Goal: Information Seeking & Learning: Check status

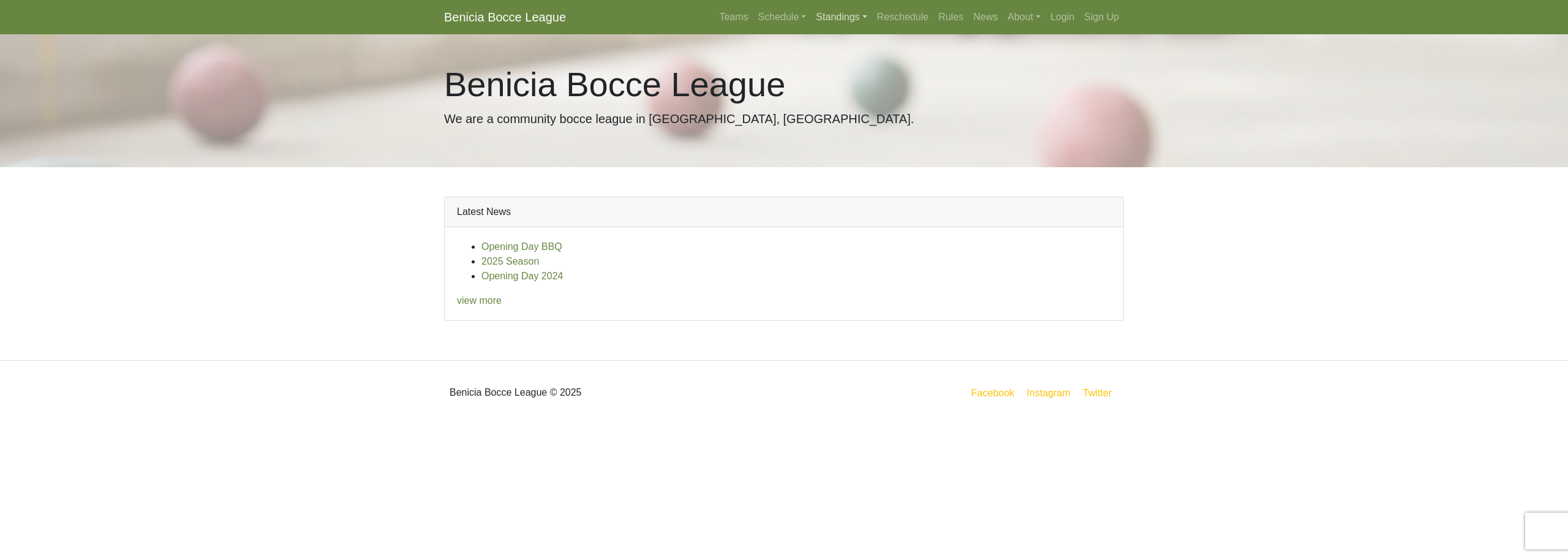
click at [831, 11] on link "Standings" at bounding box center [841, 17] width 61 height 24
click at [845, 69] on link "[DATE] Night" at bounding box center [861, 65] width 99 height 20
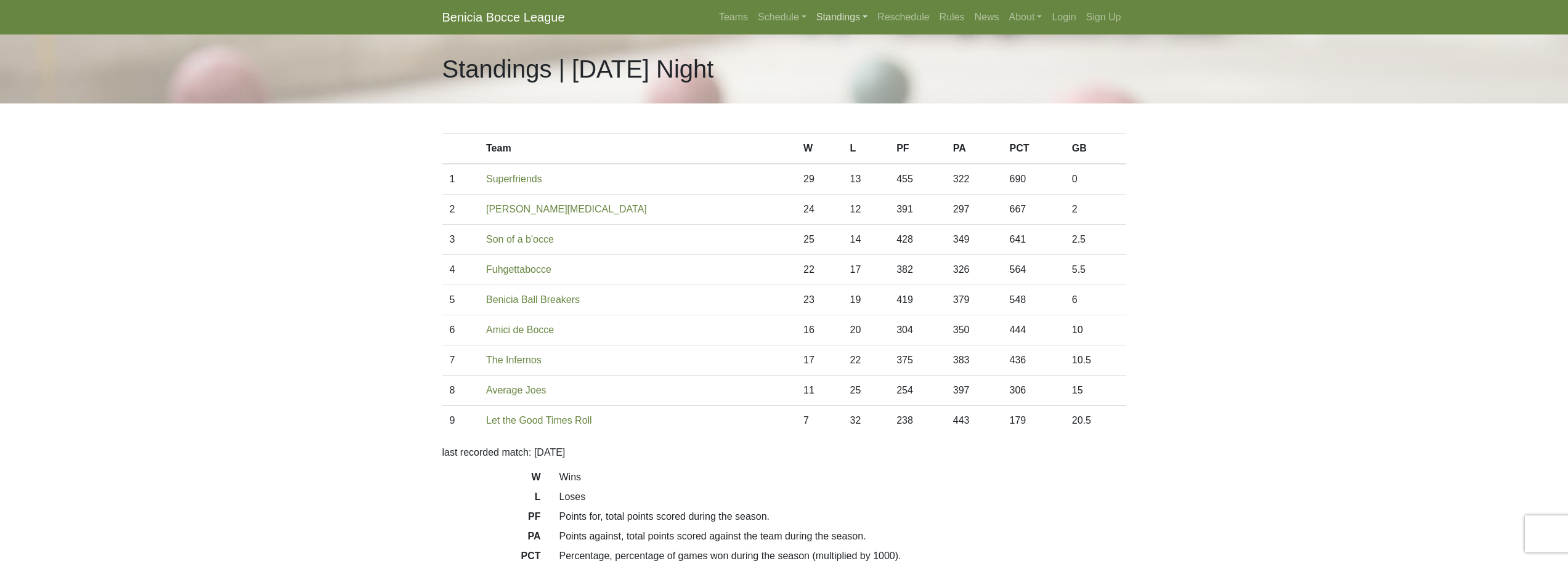
click at [824, 19] on link "Standings" at bounding box center [842, 17] width 61 height 24
click at [835, 42] on link "[DATE] Morning" at bounding box center [862, 46] width 99 height 20
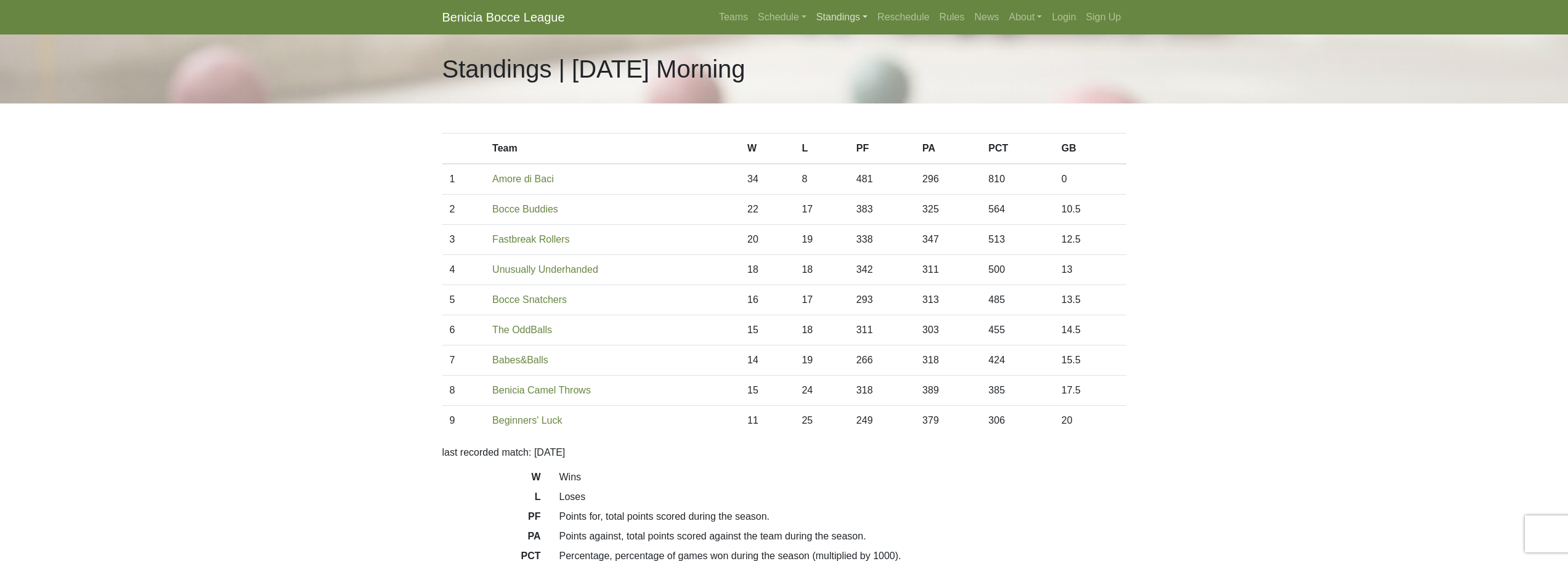
click at [834, 19] on link "Standings" at bounding box center [842, 17] width 61 height 24
click at [846, 91] on link "[DATE] Night" at bounding box center [862, 86] width 99 height 20
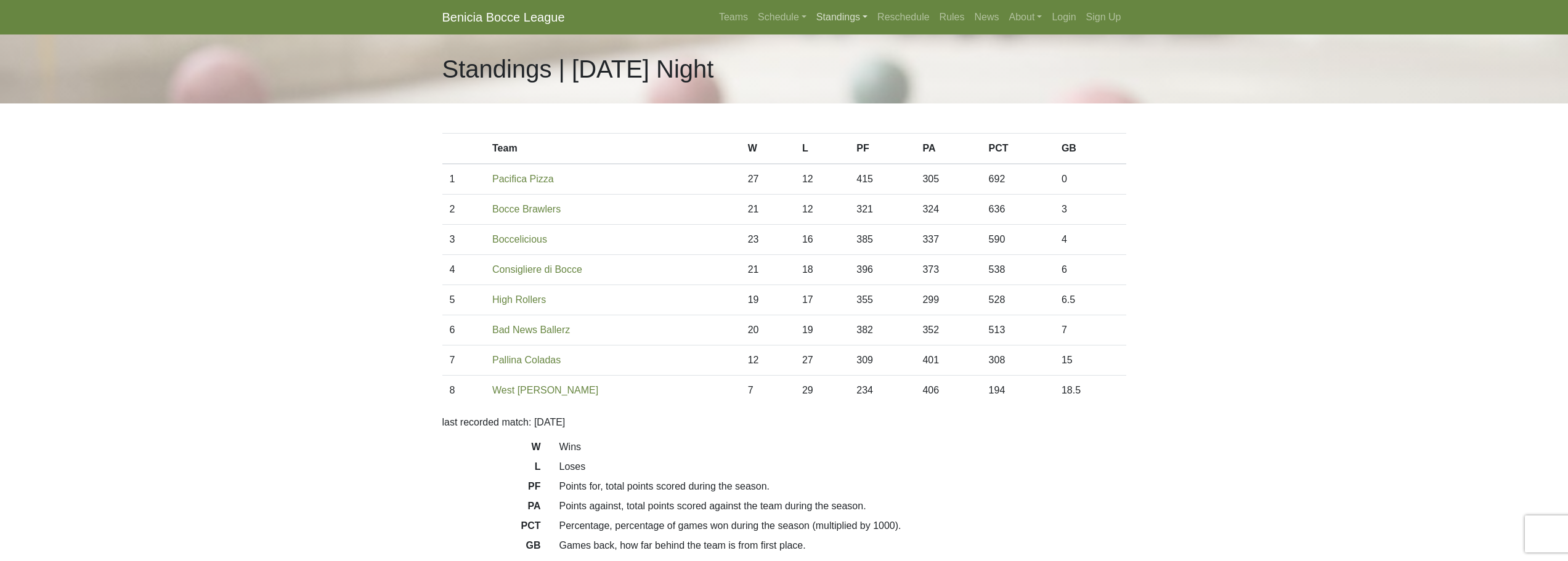
click at [849, 17] on link "Standings" at bounding box center [842, 17] width 61 height 24
click at [851, 104] on link "[DATE] Night" at bounding box center [862, 105] width 99 height 20
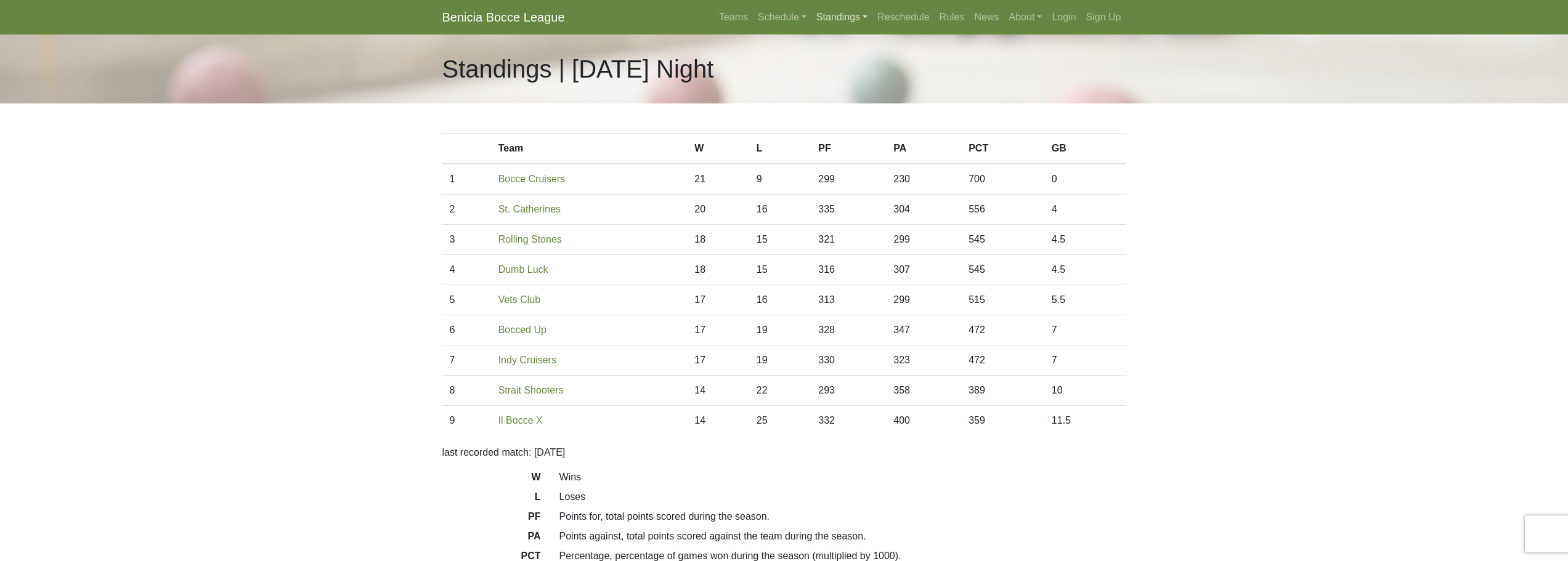
click at [848, 15] on link "Standings" at bounding box center [842, 17] width 61 height 24
click at [862, 129] on link "[DATE] Night" at bounding box center [862, 125] width 99 height 20
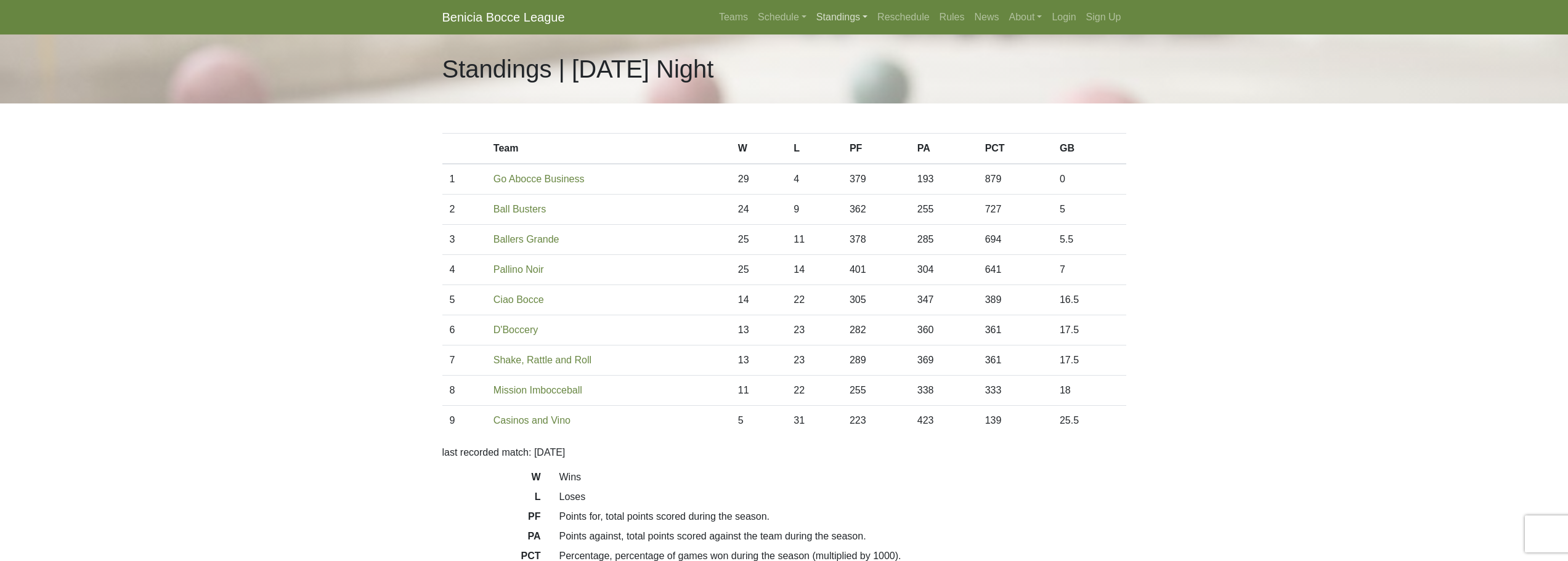
click at [852, 24] on link "Standings" at bounding box center [842, 17] width 61 height 24
click at [860, 142] on link "[DATE] Night" at bounding box center [862, 144] width 99 height 20
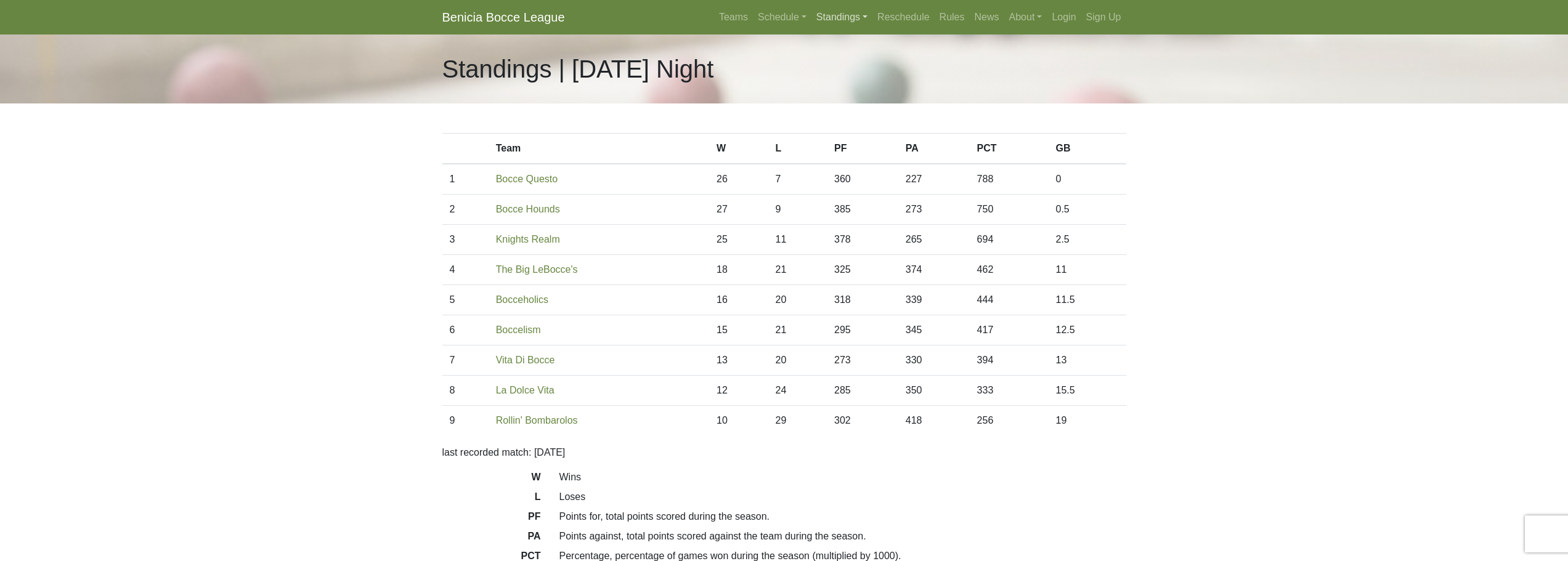
click at [860, 14] on link "Standings" at bounding box center [842, 17] width 61 height 24
click at [837, 168] on link "[DATE] Night" at bounding box center [862, 164] width 99 height 20
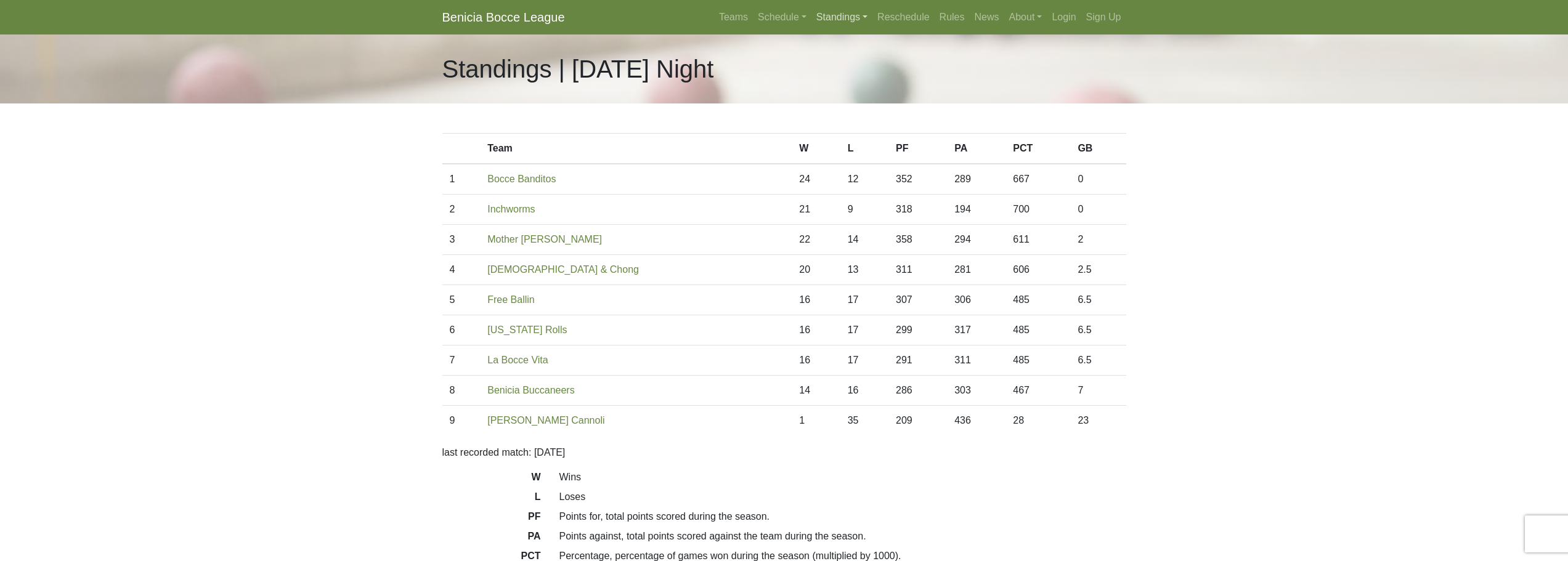
click at [855, 15] on link "Standings" at bounding box center [842, 17] width 61 height 24
click at [851, 91] on link "[DATE] Night" at bounding box center [862, 86] width 99 height 20
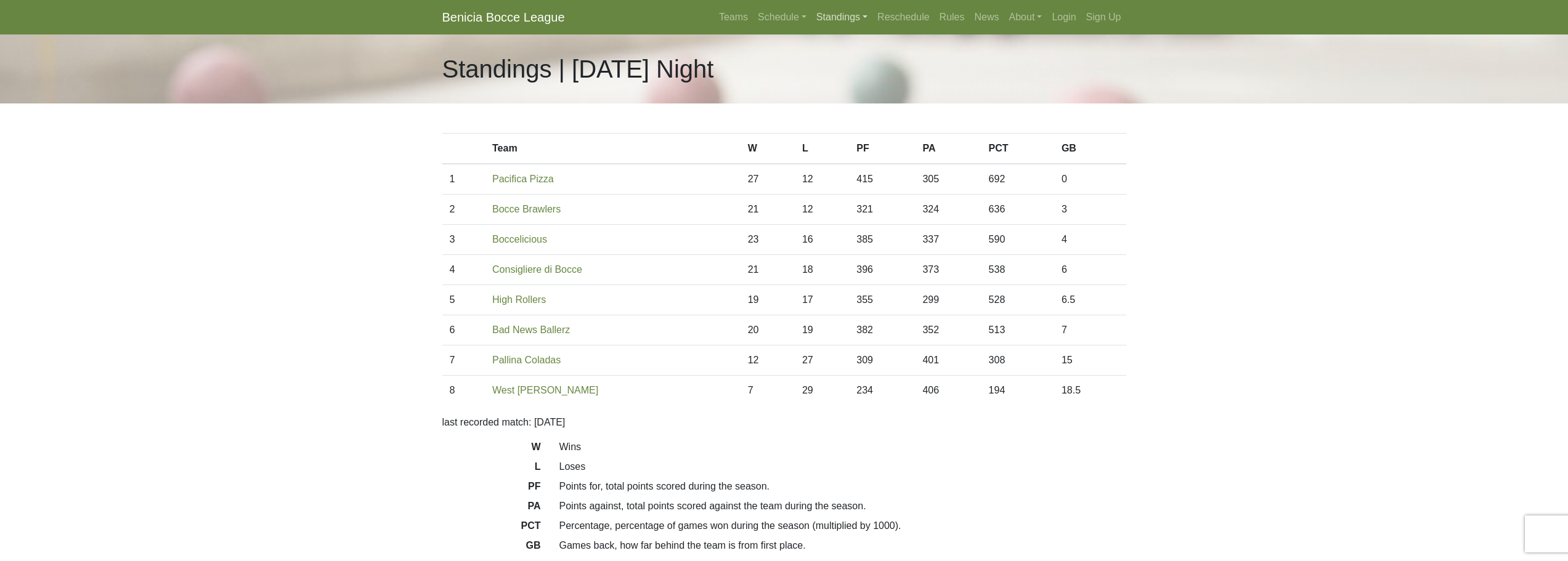
click at [847, 13] on link "Standings" at bounding box center [842, 17] width 61 height 24
click at [846, 45] on link "[DATE] Morning" at bounding box center [862, 46] width 99 height 20
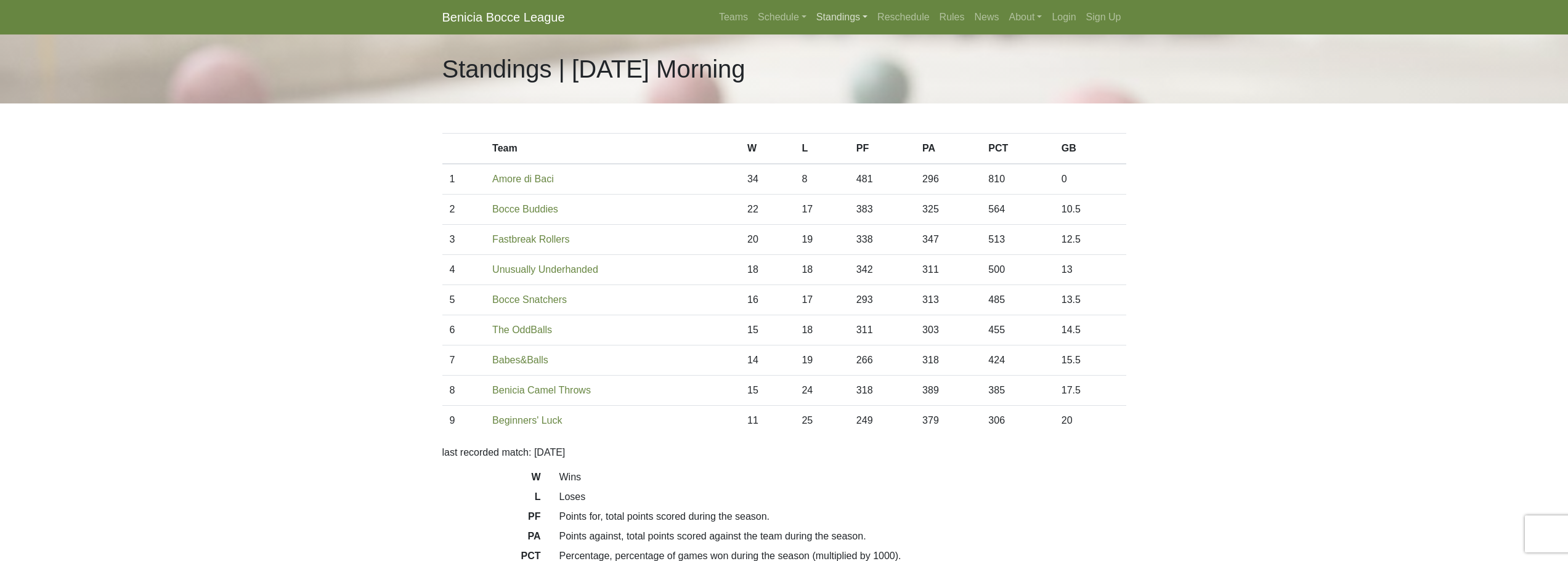
click at [822, 17] on link "Standings" at bounding box center [842, 17] width 61 height 24
click at [843, 84] on link "[DATE] Night" at bounding box center [862, 86] width 99 height 20
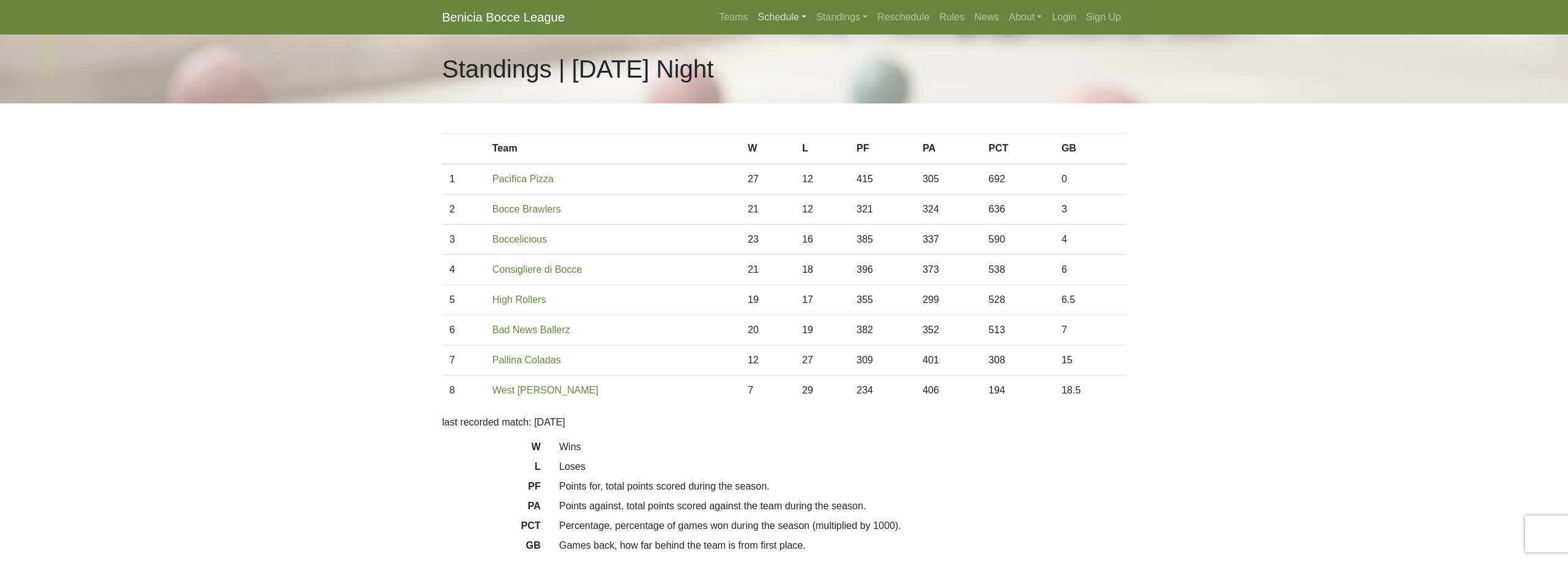
click at [795, 16] on link "Schedule" at bounding box center [782, 17] width 59 height 24
click at [782, 64] on link "[DATE] Night" at bounding box center [803, 66] width 99 height 20
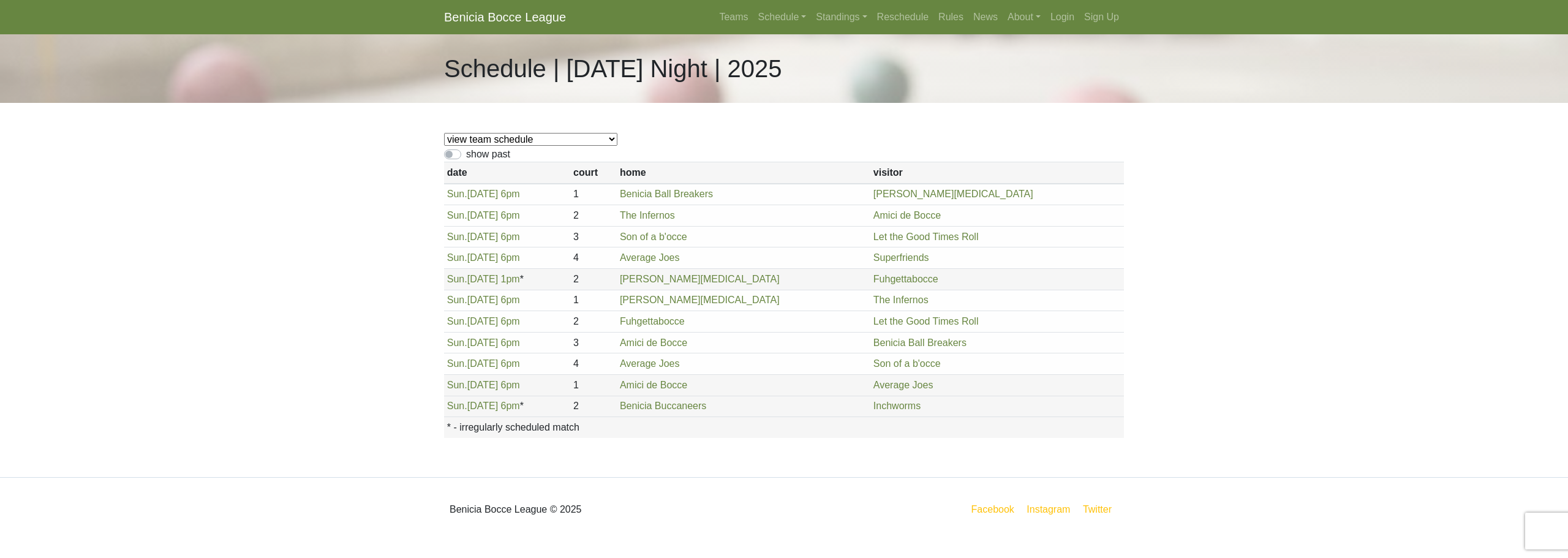
click at [466, 157] on label "show past" at bounding box center [488, 154] width 44 height 15
click at [466, 155] on input "show past" at bounding box center [470, 151] width 8 height 8
checkbox input "true"
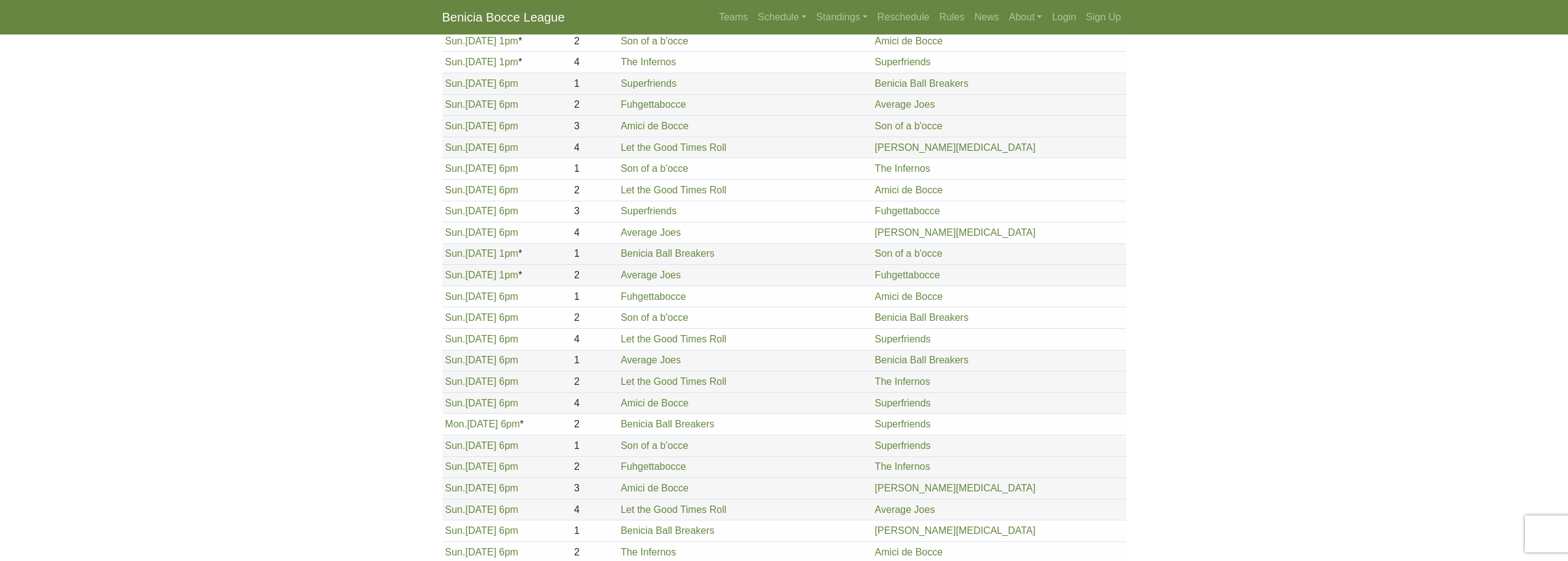
scroll to position [1150, 0]
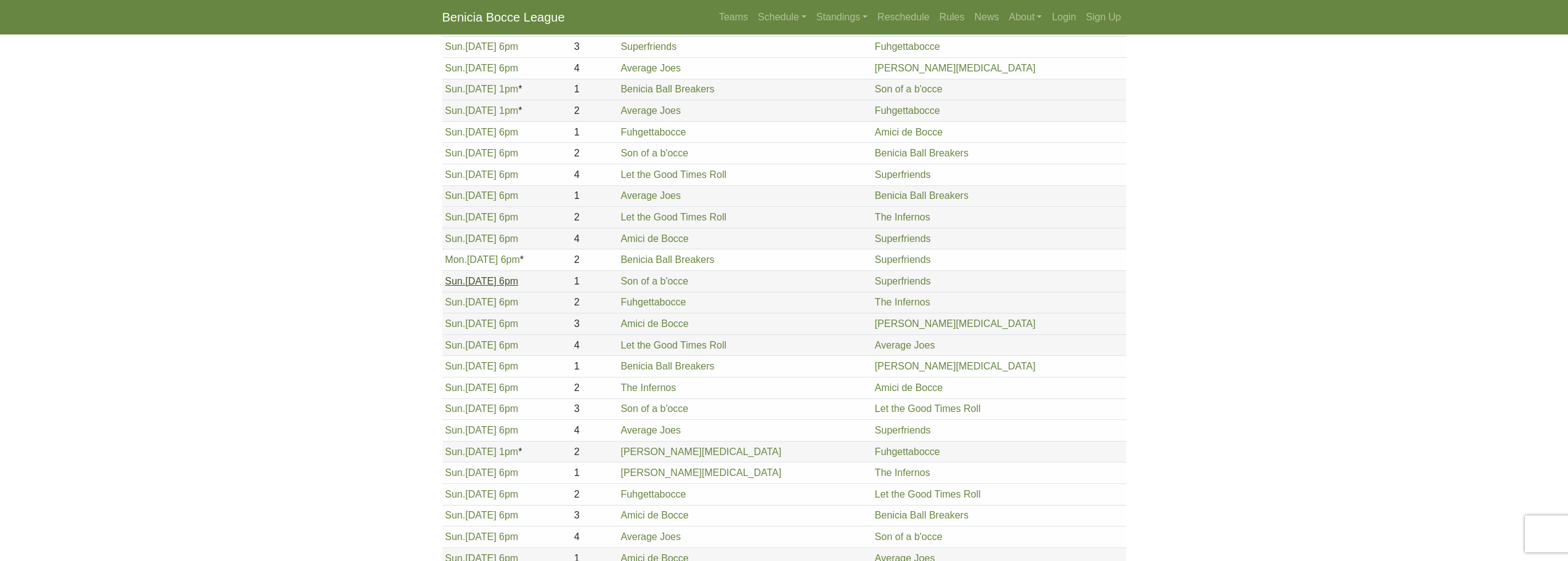
click at [478, 281] on link "Sun. 8/10, 6pm" at bounding box center [481, 281] width 73 height 10
click at [1076, 16] on link "Login" at bounding box center [1064, 17] width 34 height 24
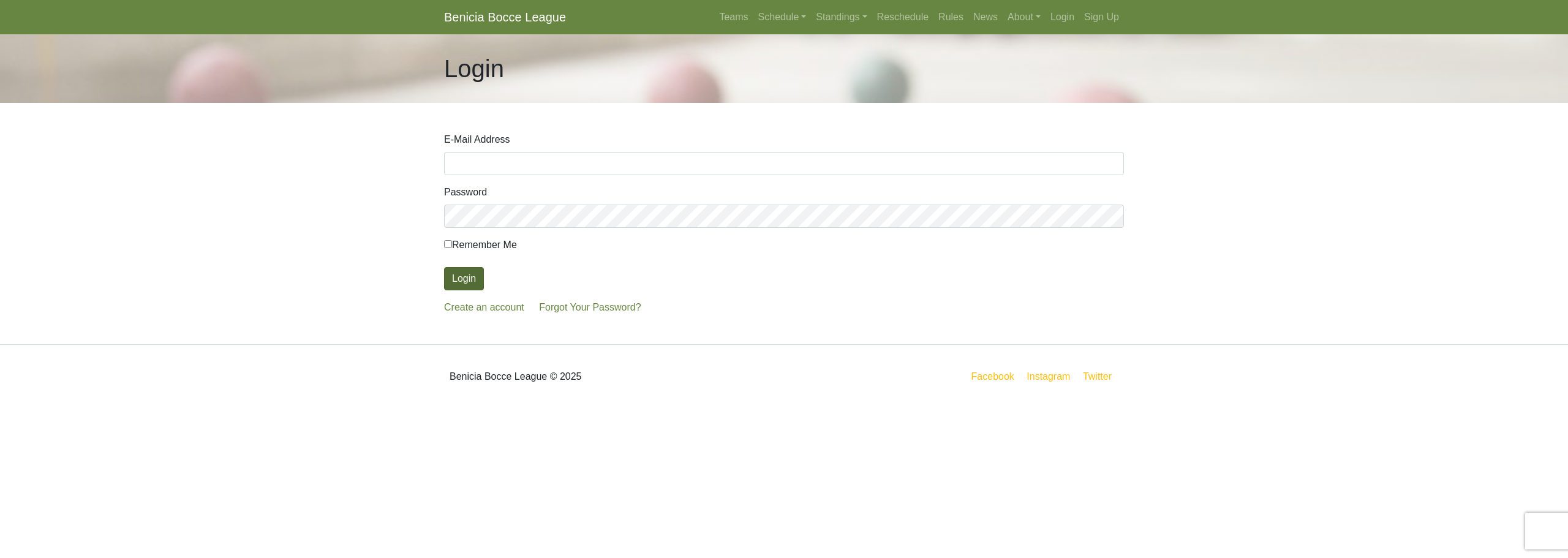
type input "[EMAIL_ADDRESS][DOMAIN_NAME]"
click at [458, 283] on button "Login" at bounding box center [464, 279] width 40 height 23
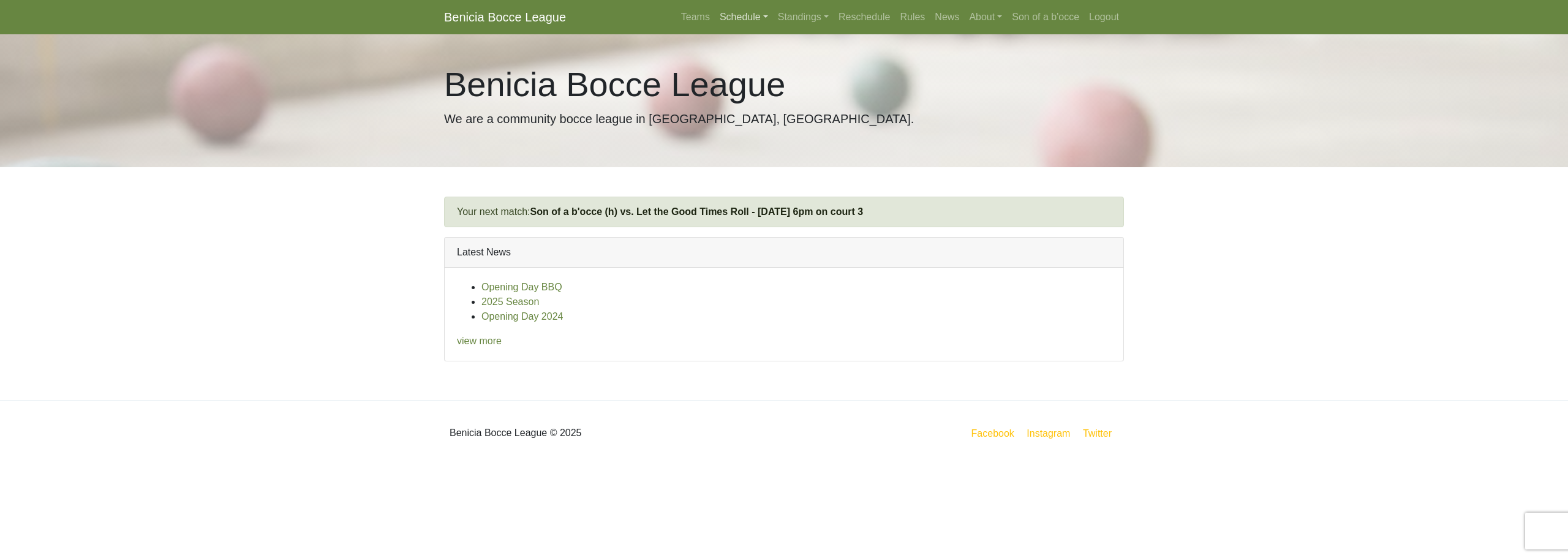
click at [762, 19] on link "Schedule" at bounding box center [744, 17] width 58 height 24
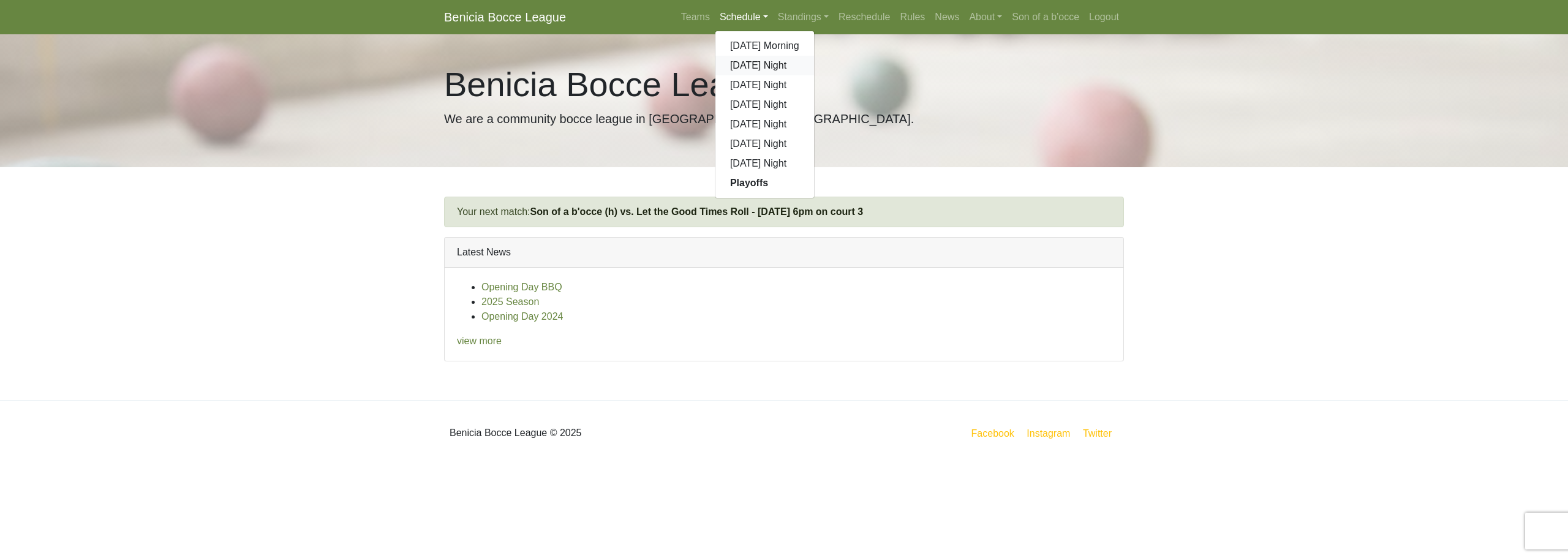
click at [757, 61] on link "[DATE] Night" at bounding box center [765, 65] width 99 height 20
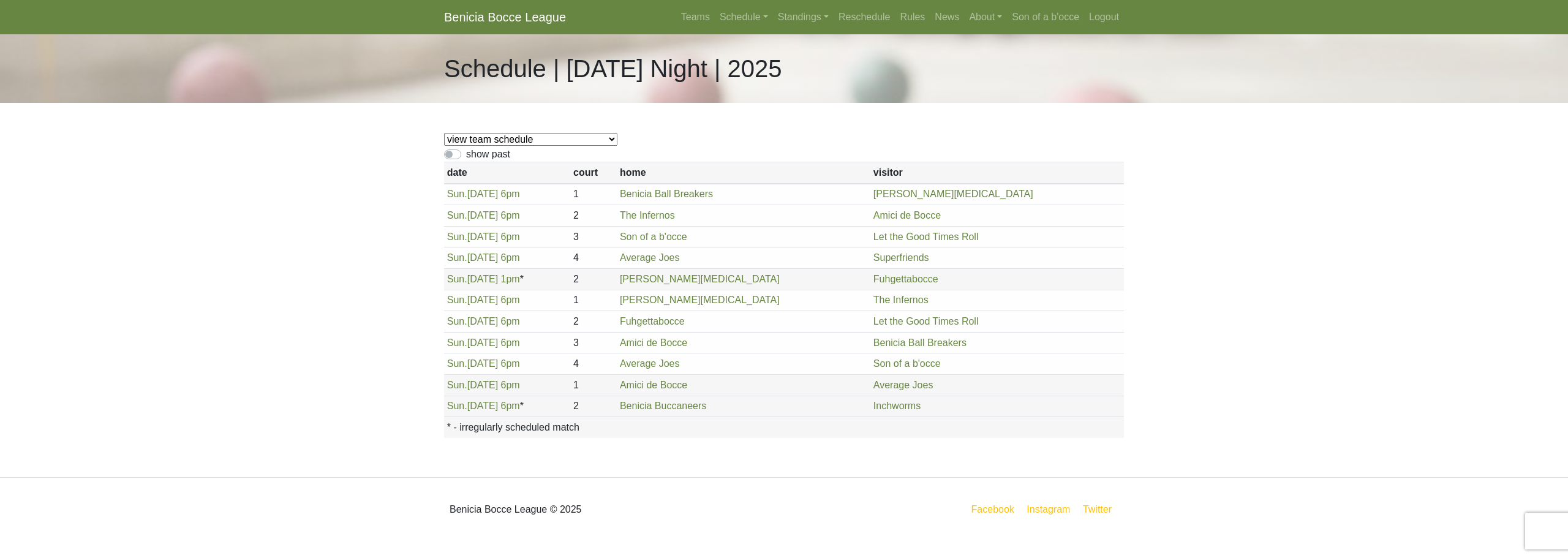
click at [466, 158] on label "show past" at bounding box center [488, 154] width 44 height 15
click at [466, 155] on input "show past" at bounding box center [470, 151] width 8 height 8
checkbox input "true"
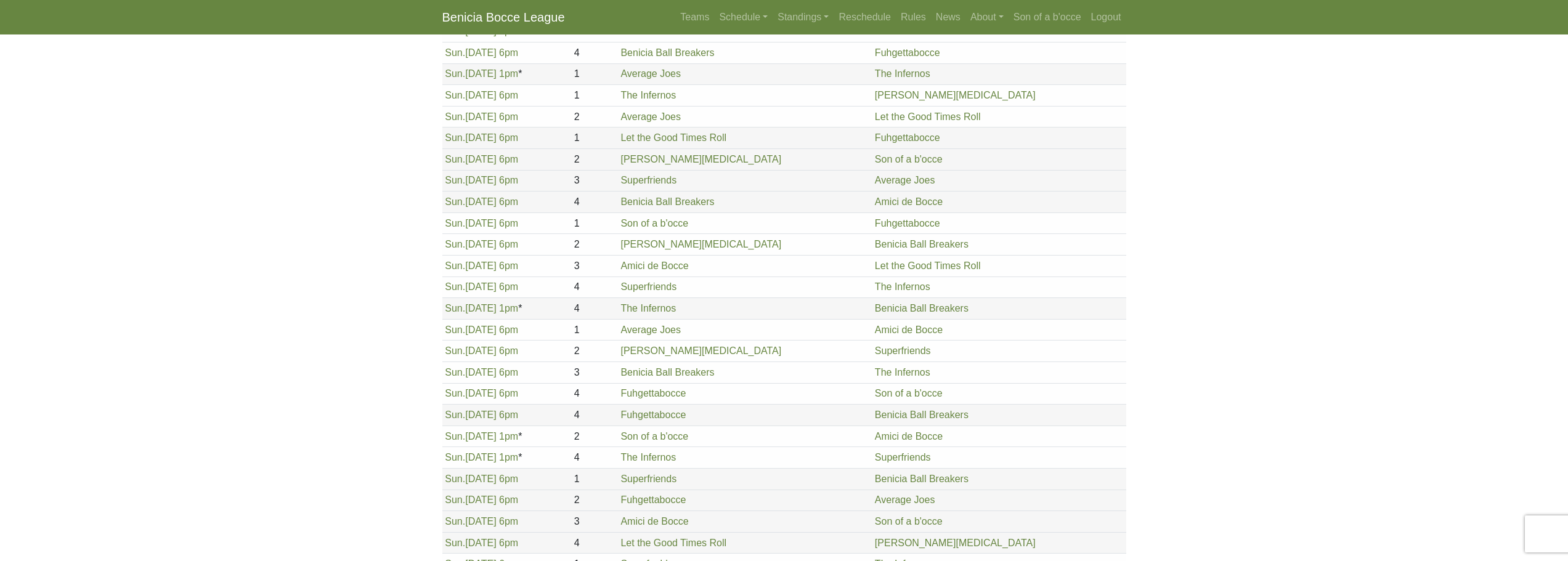
scroll to position [1305, 0]
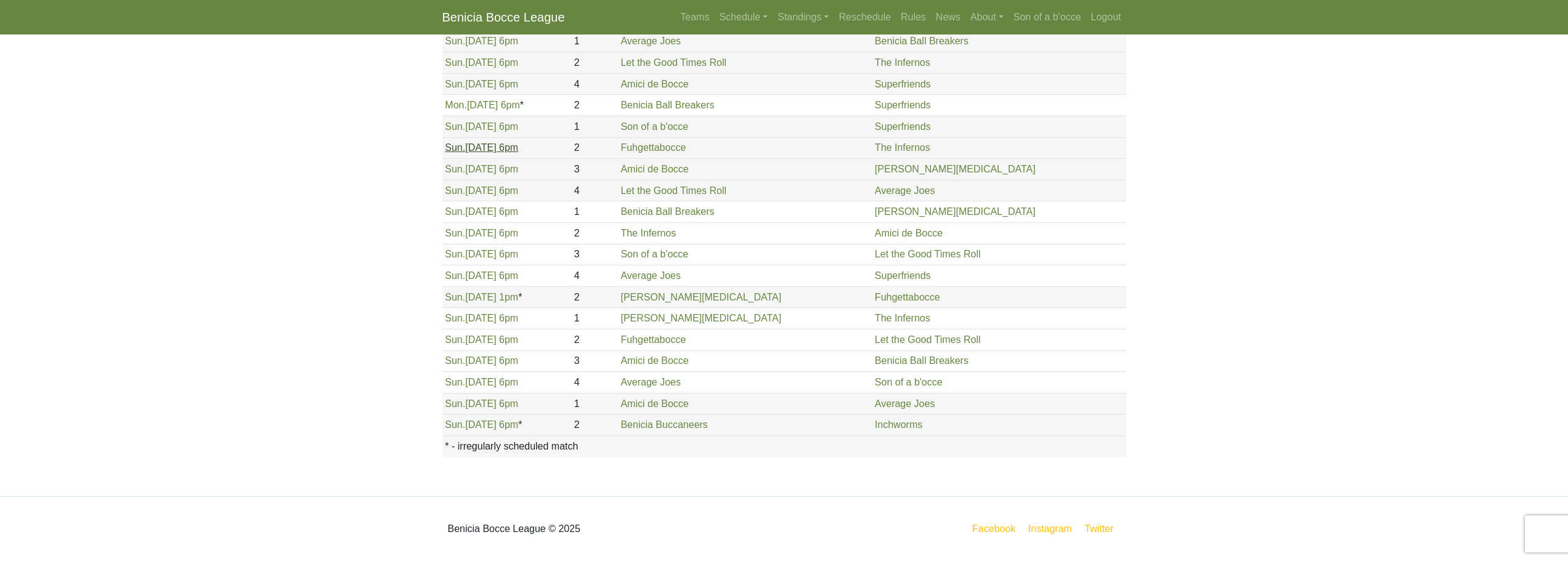
click at [481, 147] on link "Sun. 8/10, 6pm" at bounding box center [481, 147] width 73 height 10
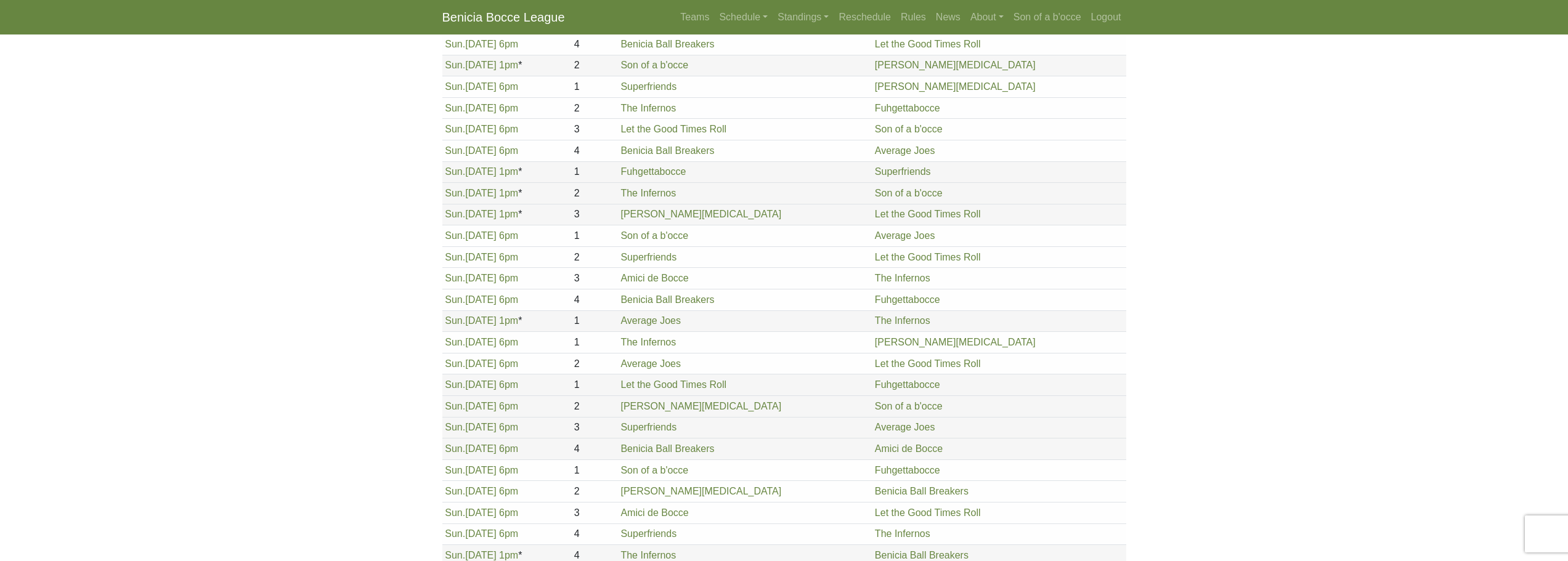
scroll to position [319, 0]
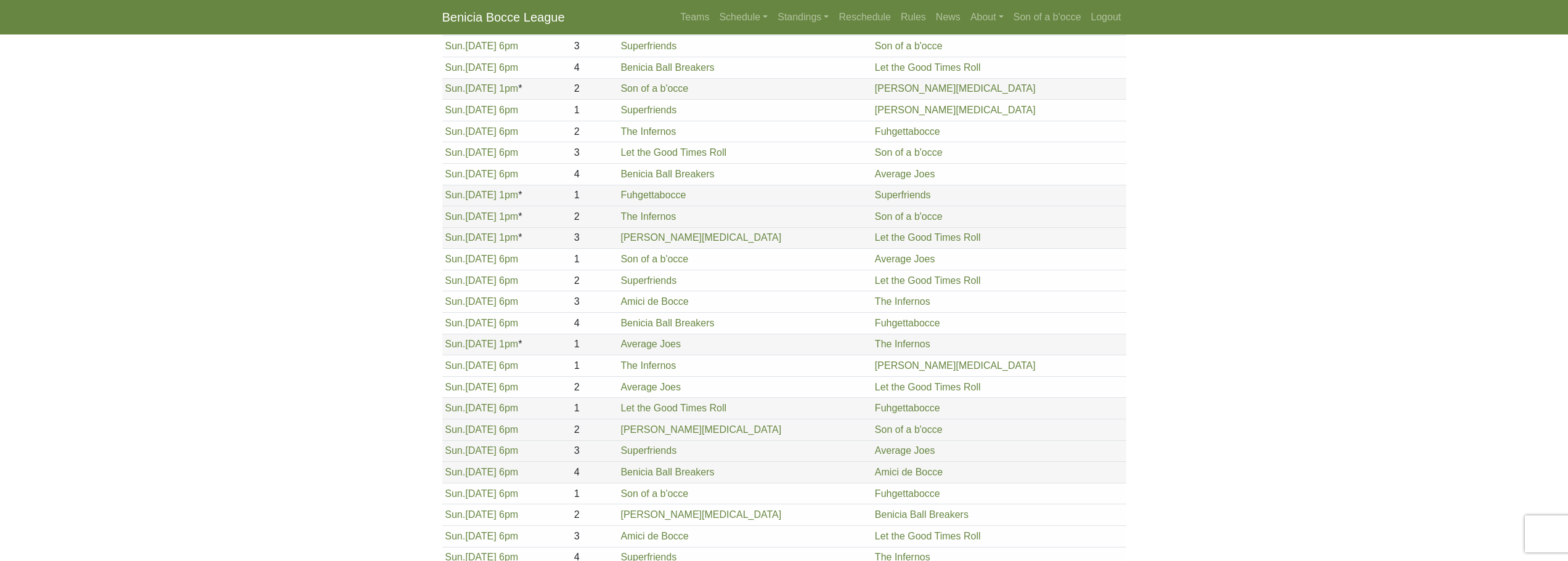
click at [497, 17] on link "Benicia Bocce League" at bounding box center [504, 17] width 122 height 24
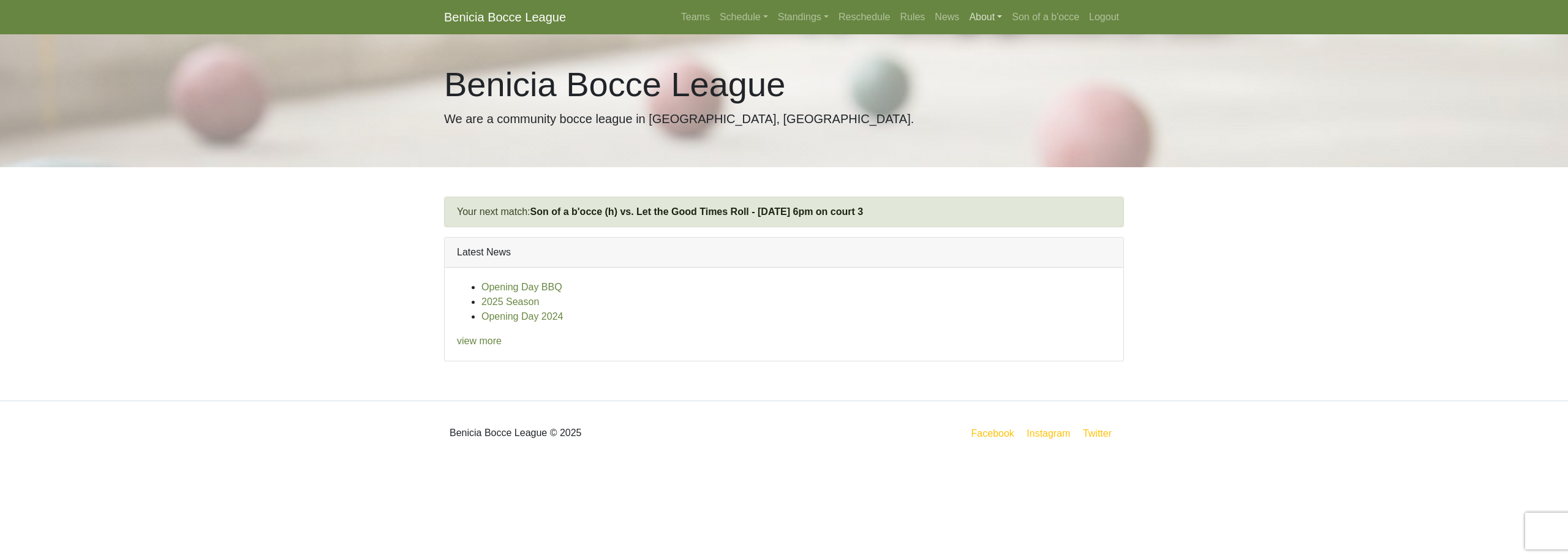
click at [983, 15] on link "About" at bounding box center [985, 17] width 43 height 24
click at [992, 47] on link "Contact" at bounding box center [1013, 45] width 97 height 20
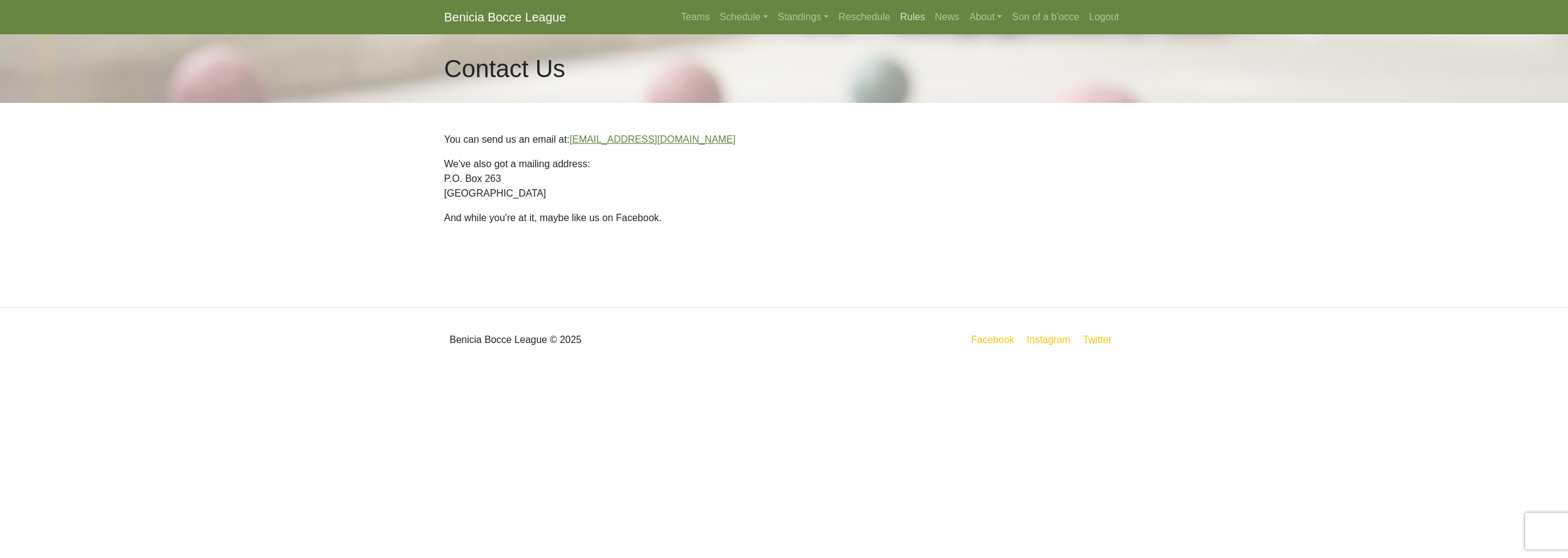
click at [909, 13] on link "Rules" at bounding box center [912, 17] width 35 height 24
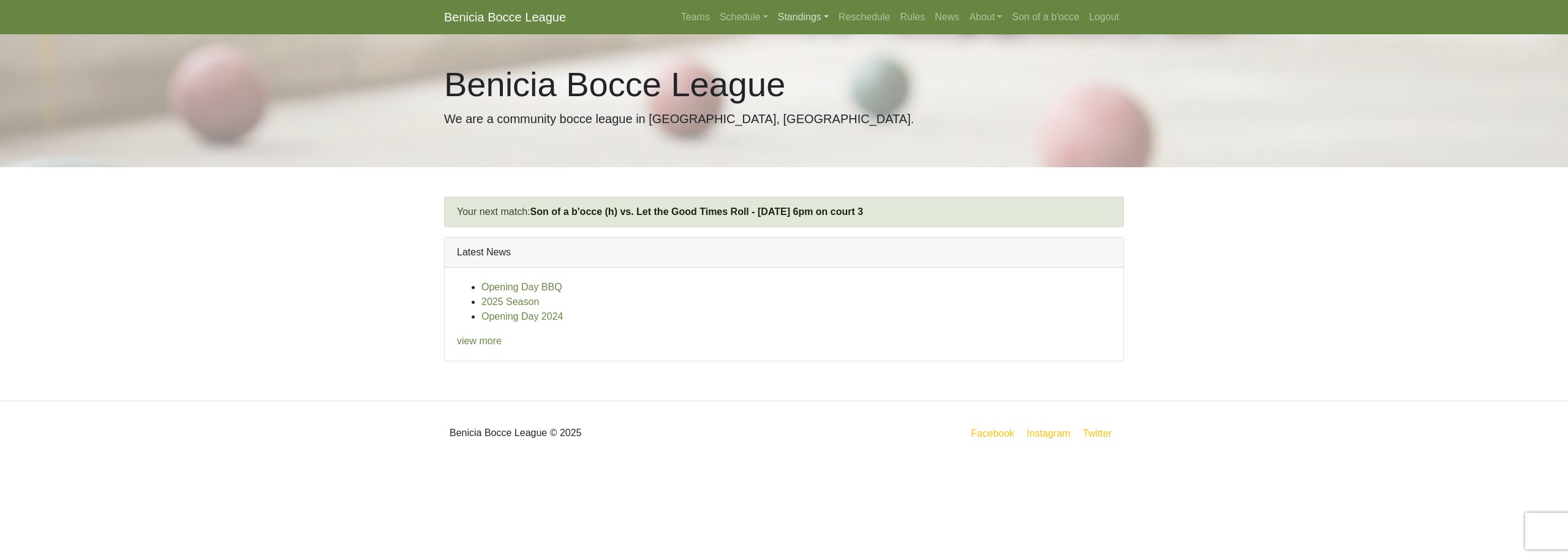
click at [777, 17] on link "Standings" at bounding box center [803, 17] width 61 height 24
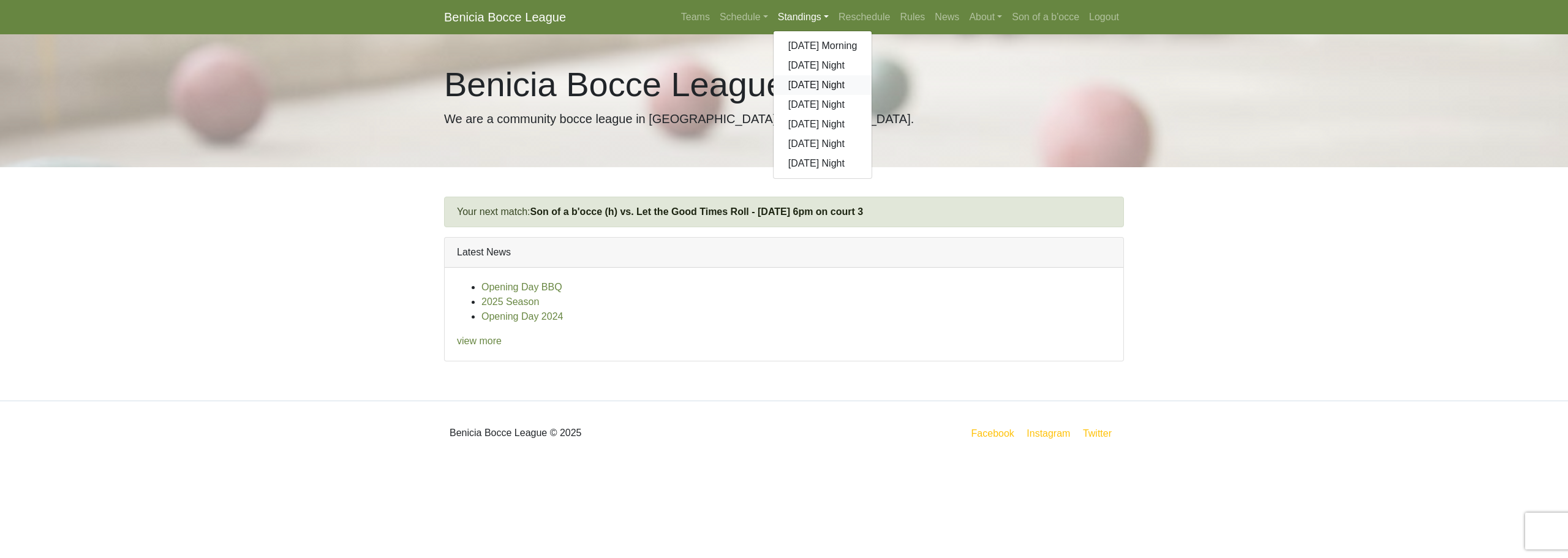
click at [795, 78] on link "[DATE] Night" at bounding box center [823, 85] width 99 height 20
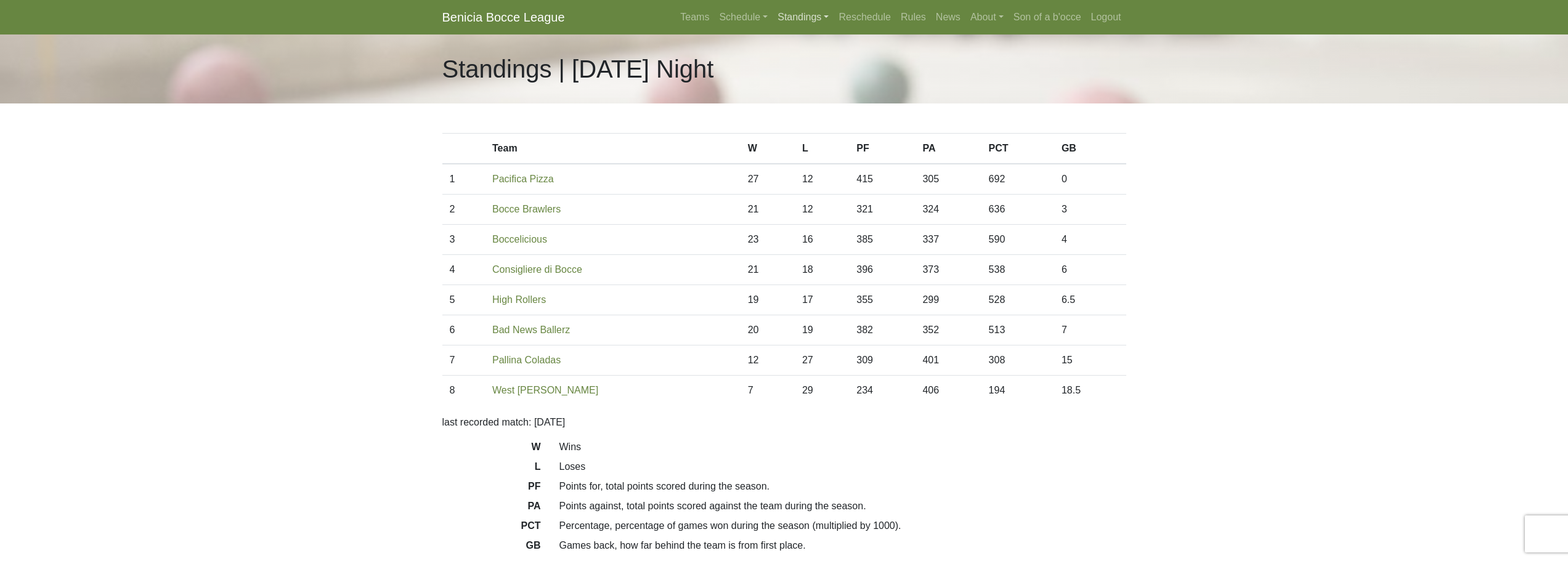
click at [792, 17] on link "Standings" at bounding box center [803, 17] width 61 height 24
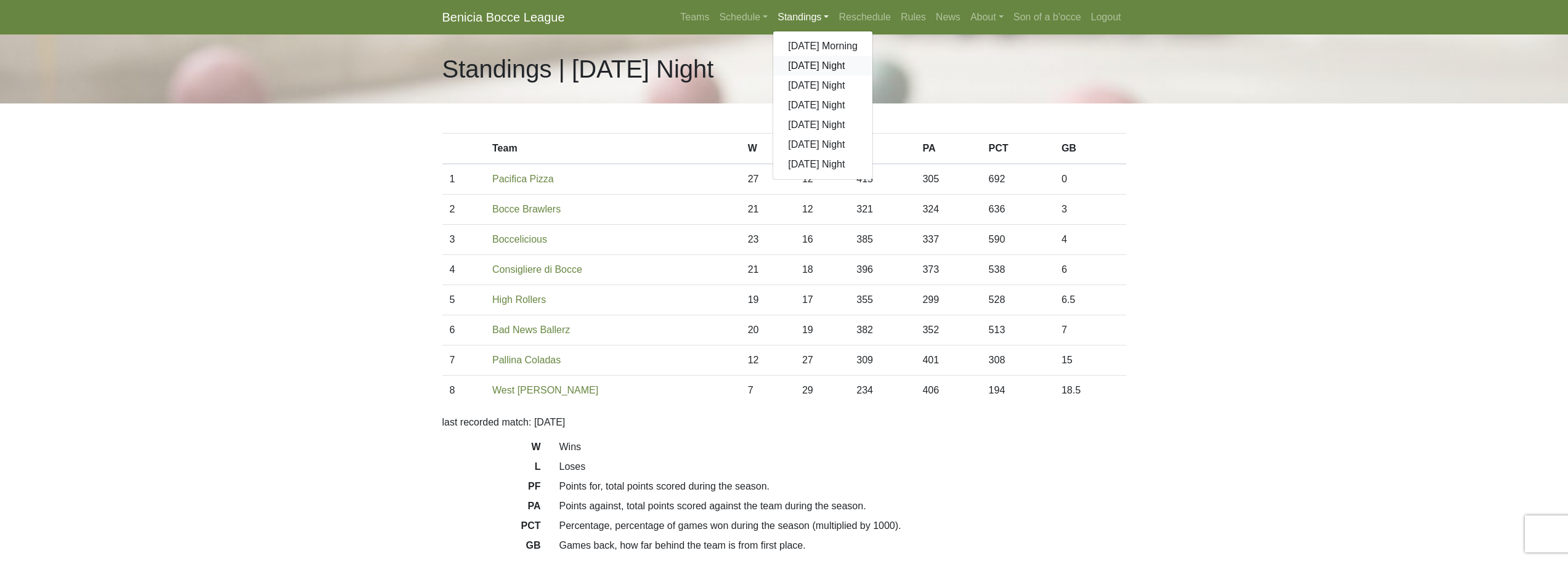
click at [809, 70] on link "[DATE] Night" at bounding box center [823, 66] width 99 height 20
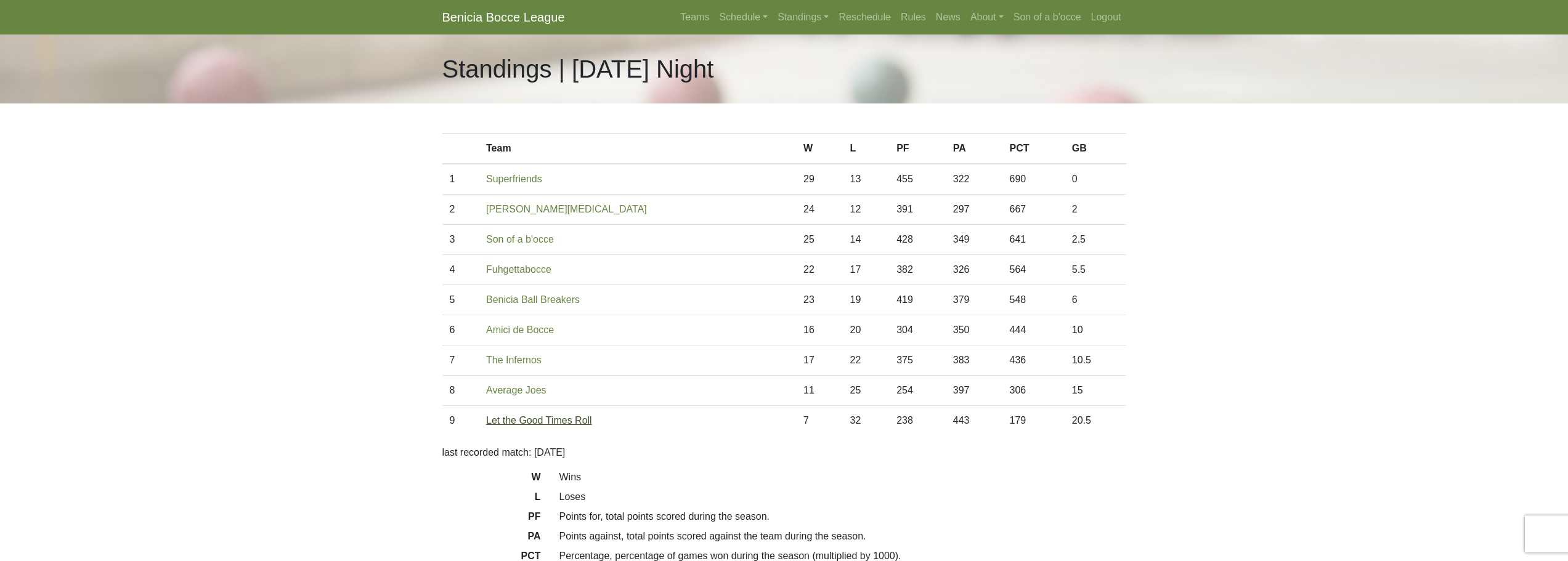
click at [535, 421] on link "Let the Good Times Roll" at bounding box center [539, 420] width 106 height 10
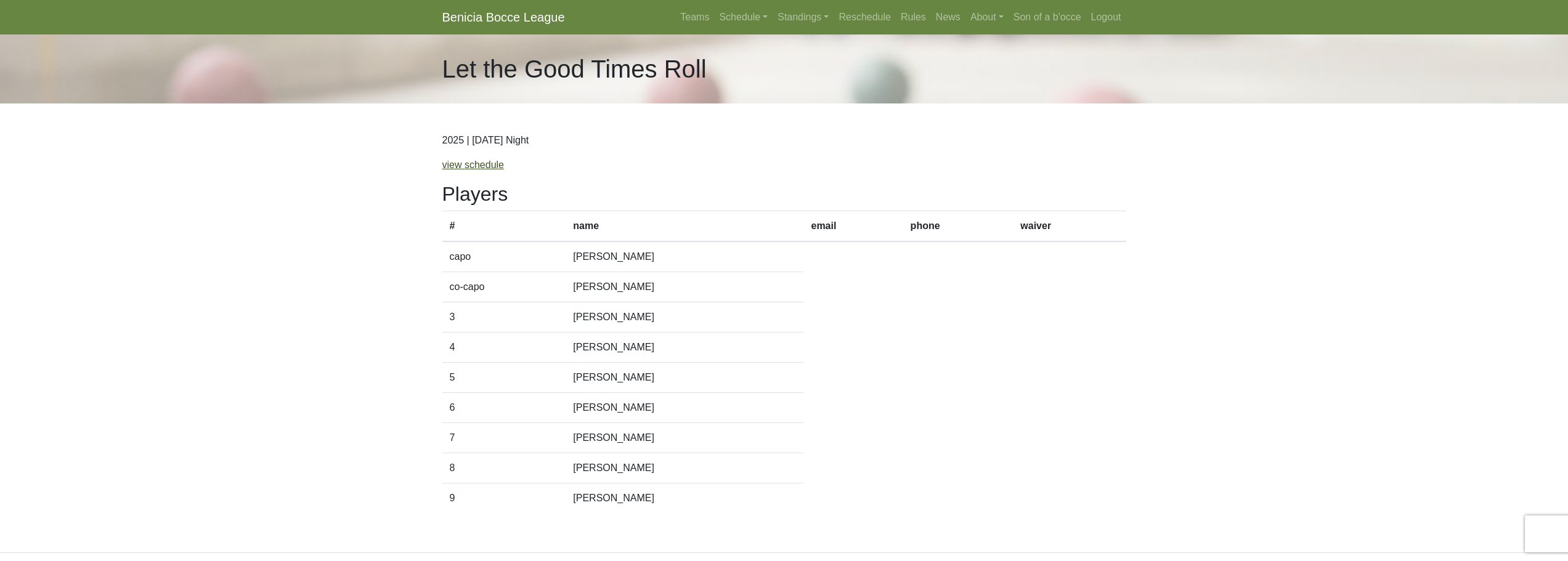
click at [471, 162] on link "view schedule" at bounding box center [474, 165] width 63 height 10
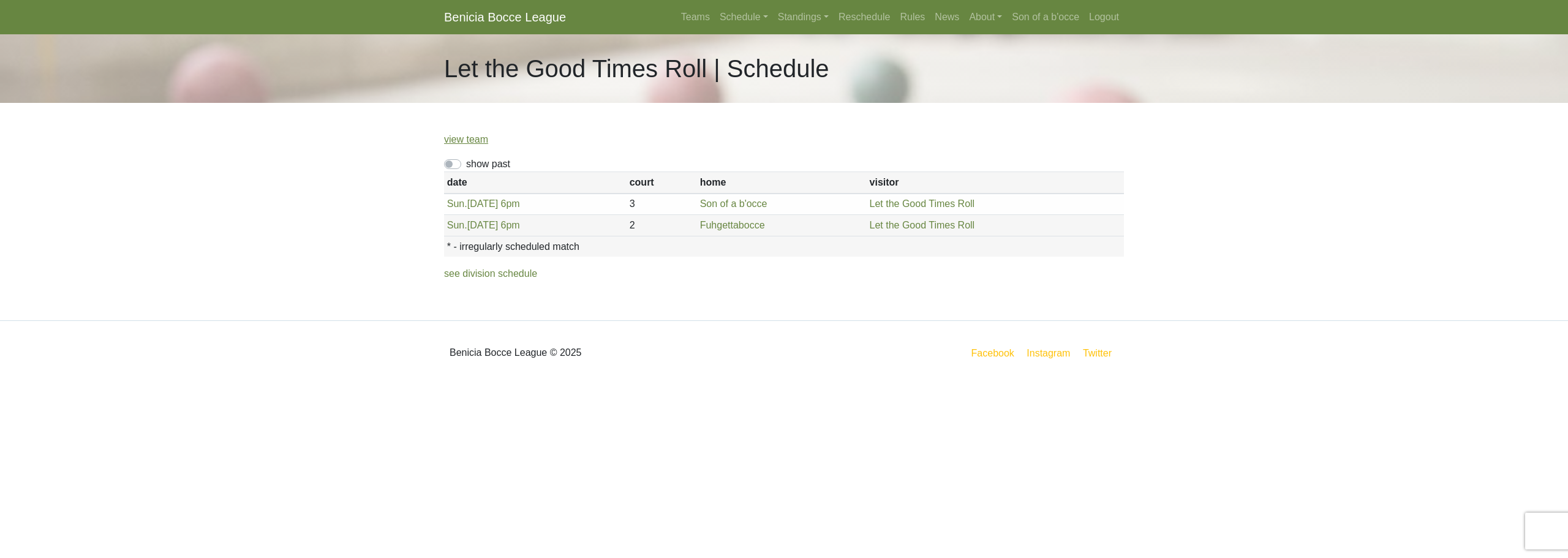
click at [466, 164] on label "show past" at bounding box center [488, 164] width 44 height 15
click at [466, 164] on input "show past" at bounding box center [470, 161] width 8 height 8
checkbox input "true"
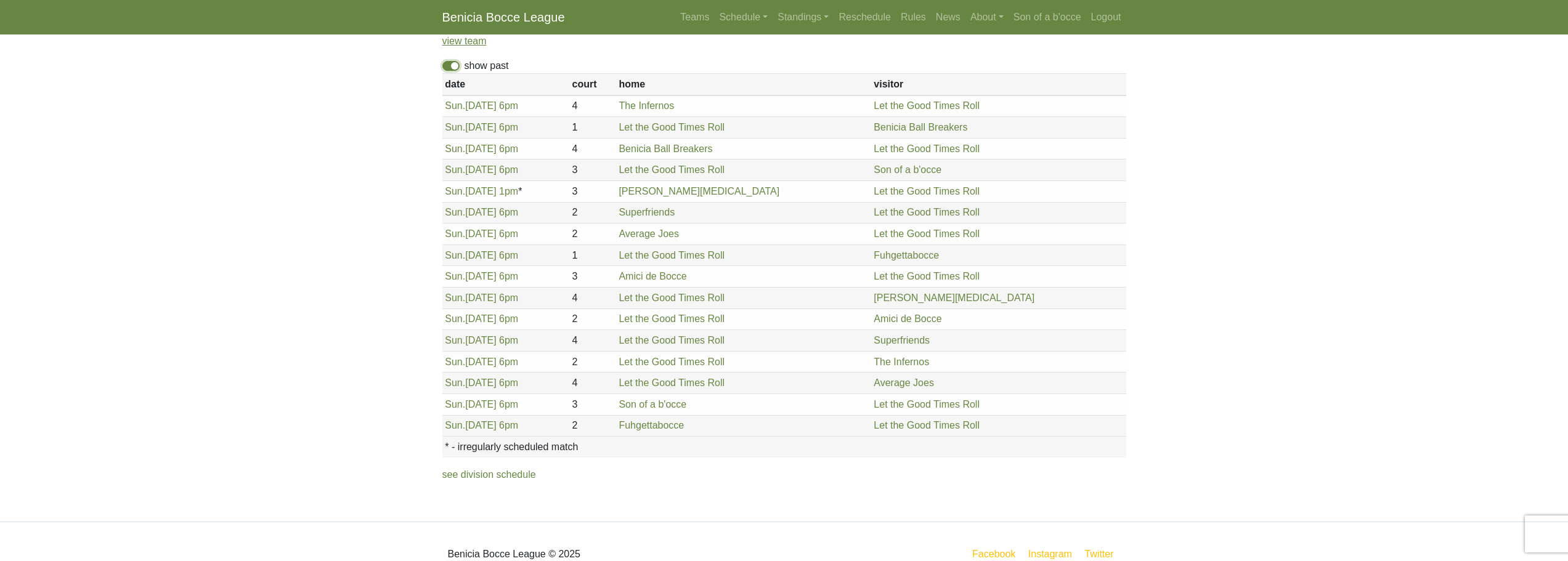
scroll to position [124, 0]
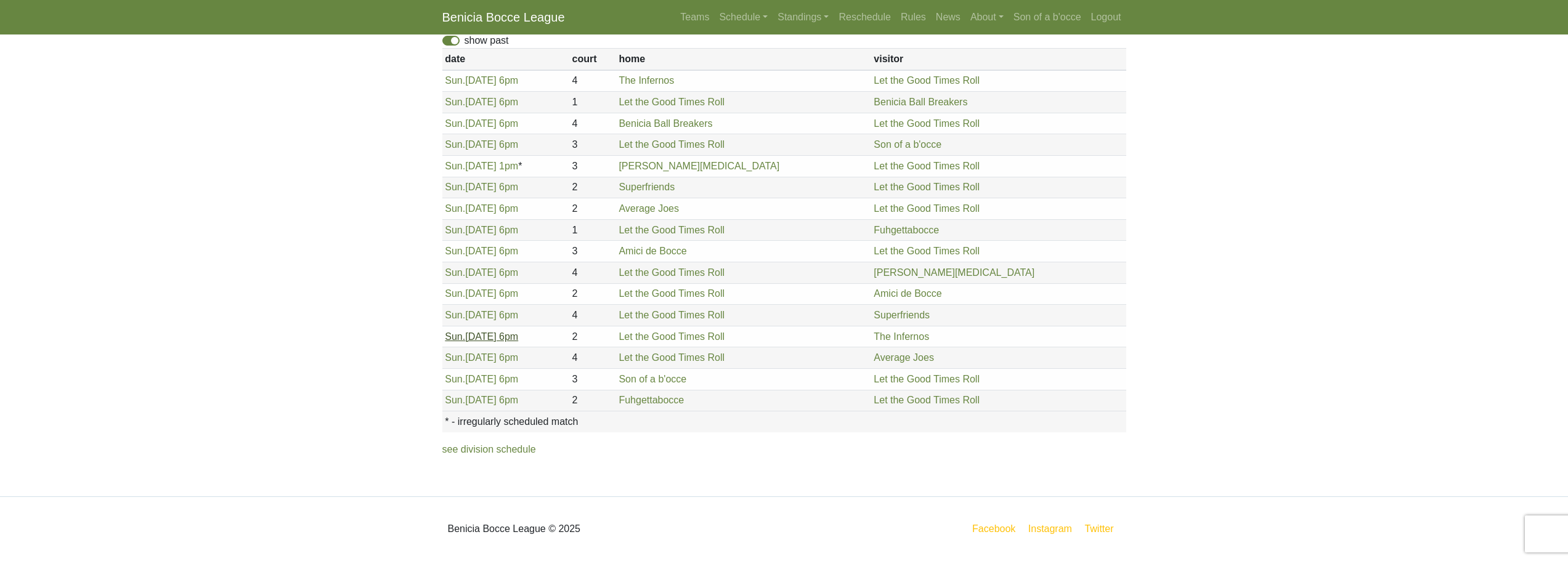
click at [481, 339] on link "Sun. 8/3, 6pm" at bounding box center [481, 336] width 73 height 10
click at [482, 316] on link "Sun. 7/27, 6pm" at bounding box center [481, 315] width 73 height 10
click at [473, 290] on link "Sun. 7/20, 6pm" at bounding box center [481, 293] width 73 height 10
click at [483, 272] on link "Sun. 7/13, 6pm" at bounding box center [481, 272] width 73 height 10
click at [462, 256] on span "Sun." at bounding box center [455, 251] width 21 height 10
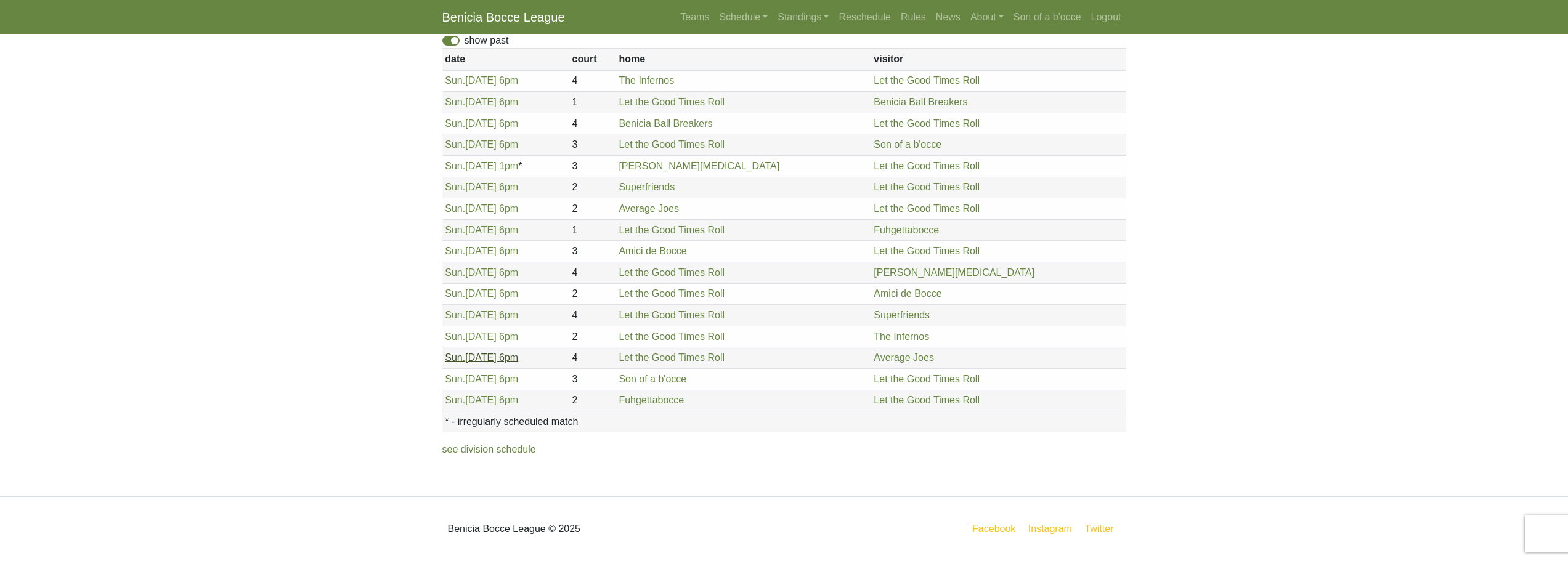
click at [478, 363] on link "Sun. 8/10, 6pm" at bounding box center [481, 357] width 73 height 10
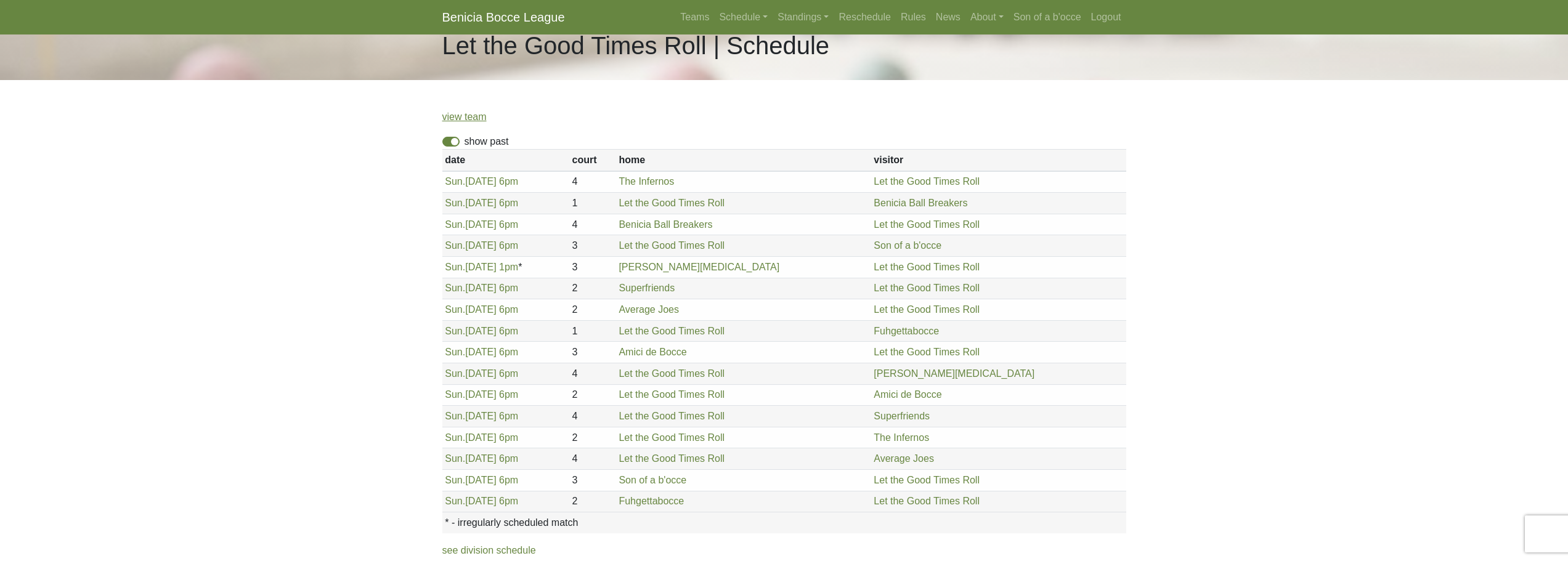
scroll to position [0, 0]
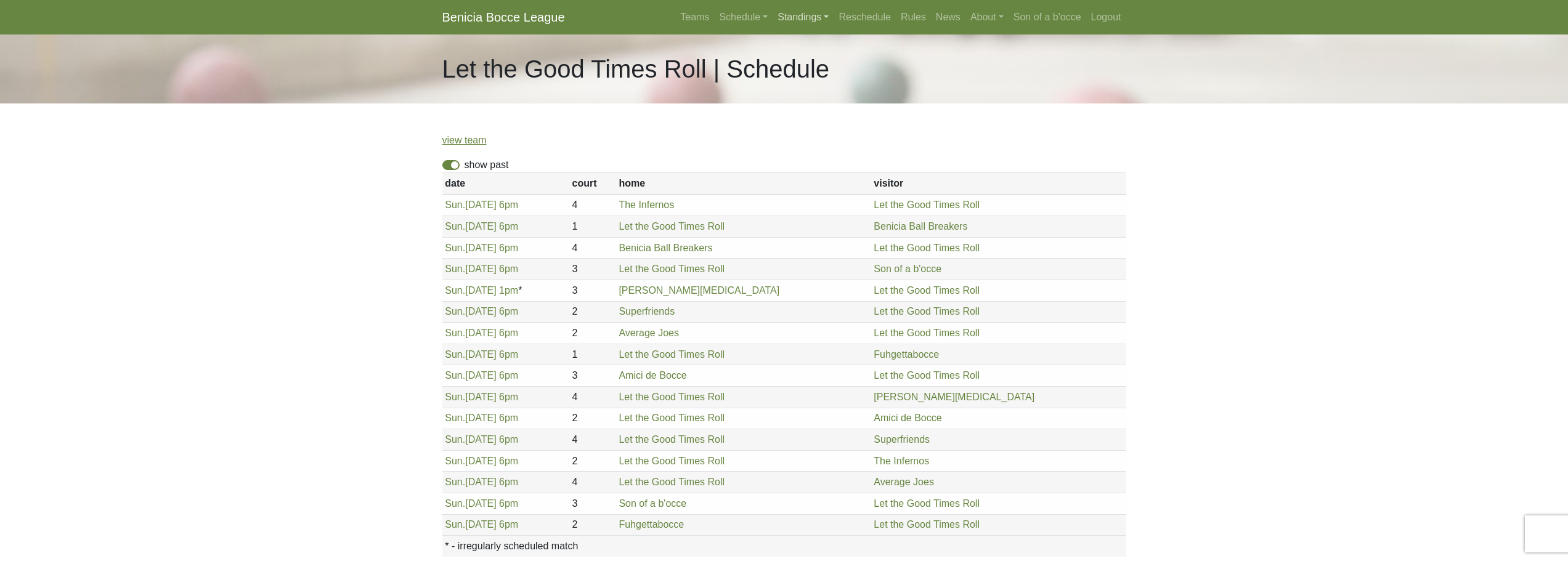
click at [790, 15] on link "Standings" at bounding box center [803, 17] width 61 height 24
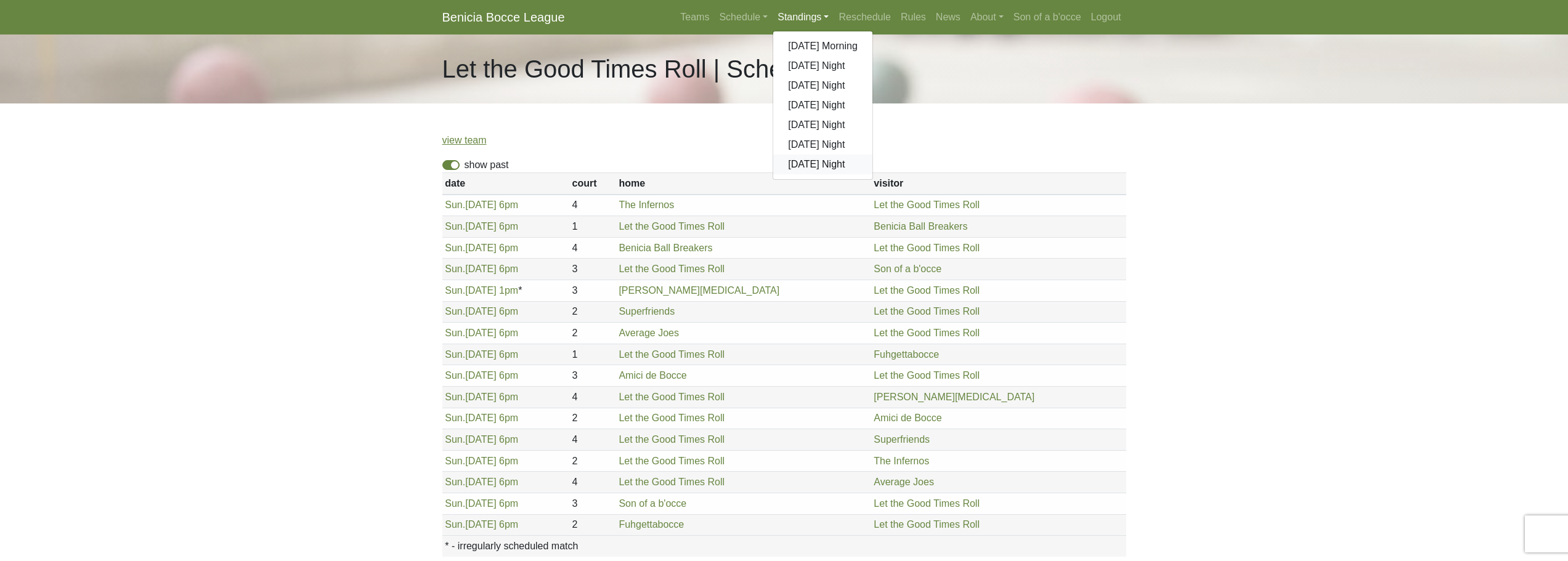
click at [825, 164] on link "[DATE] Night" at bounding box center [823, 164] width 99 height 20
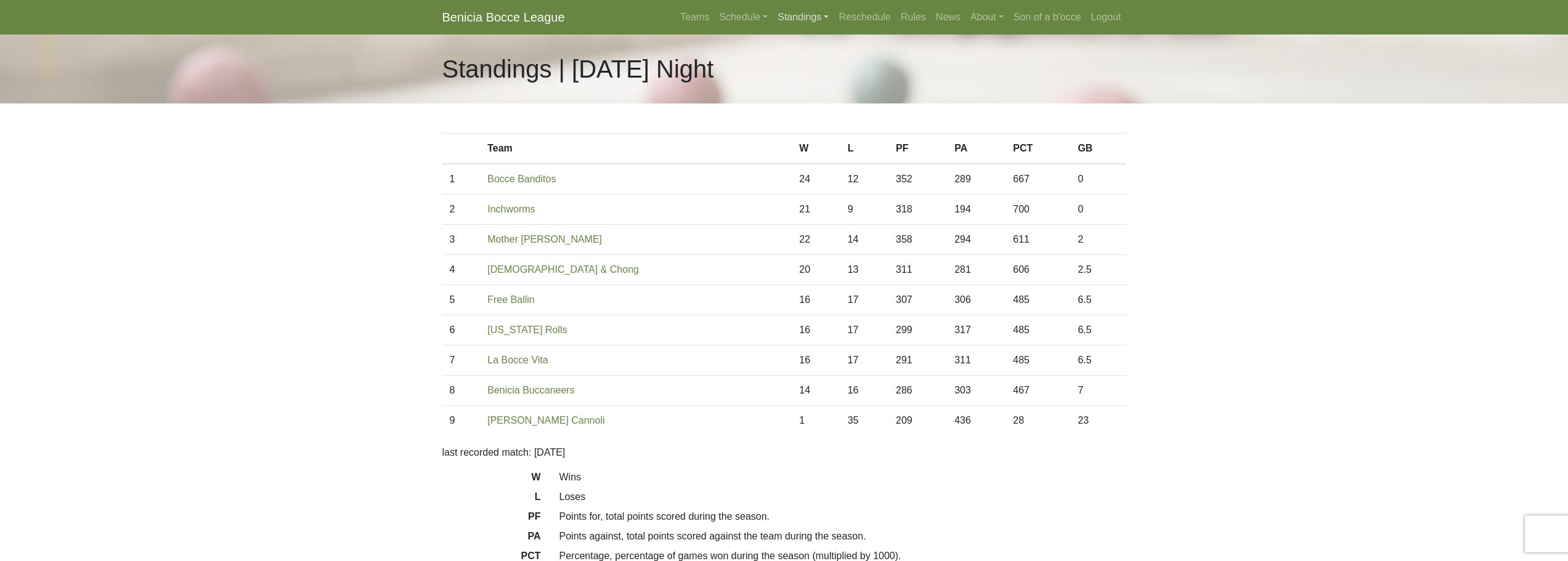
click at [805, 16] on link "Standings" at bounding box center [803, 17] width 61 height 24
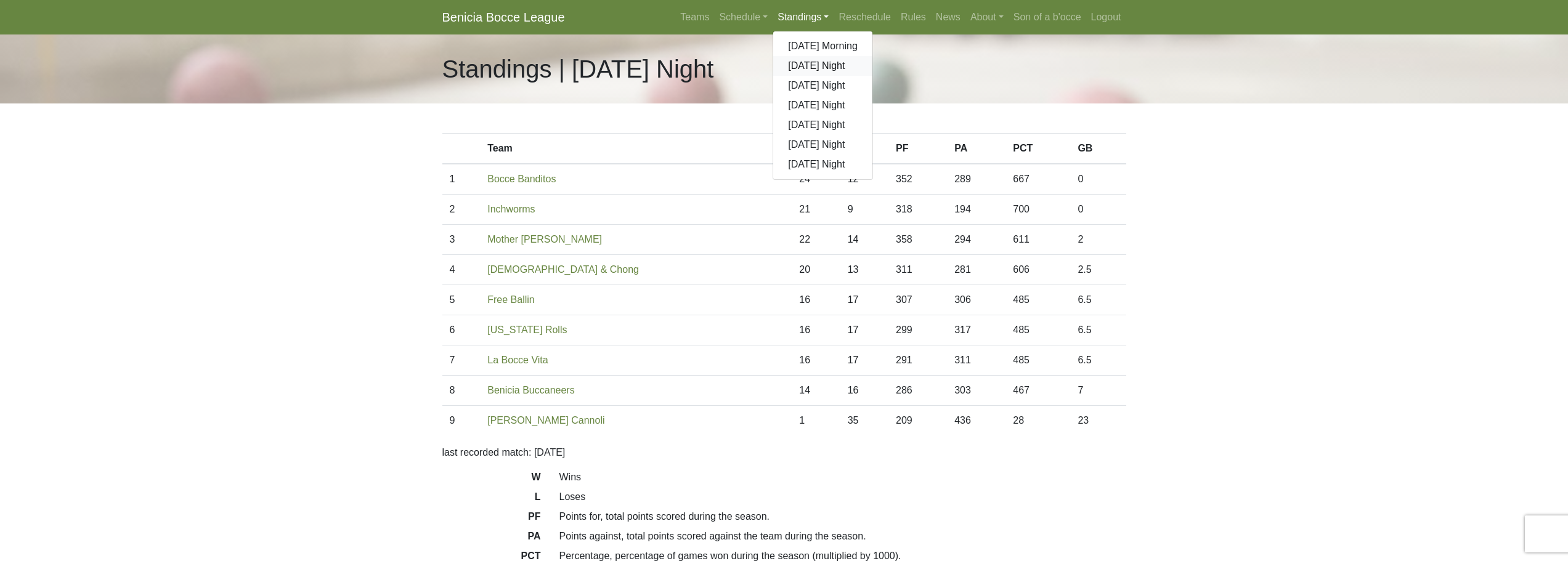
click at [808, 62] on link "[DATE] Night" at bounding box center [823, 66] width 99 height 20
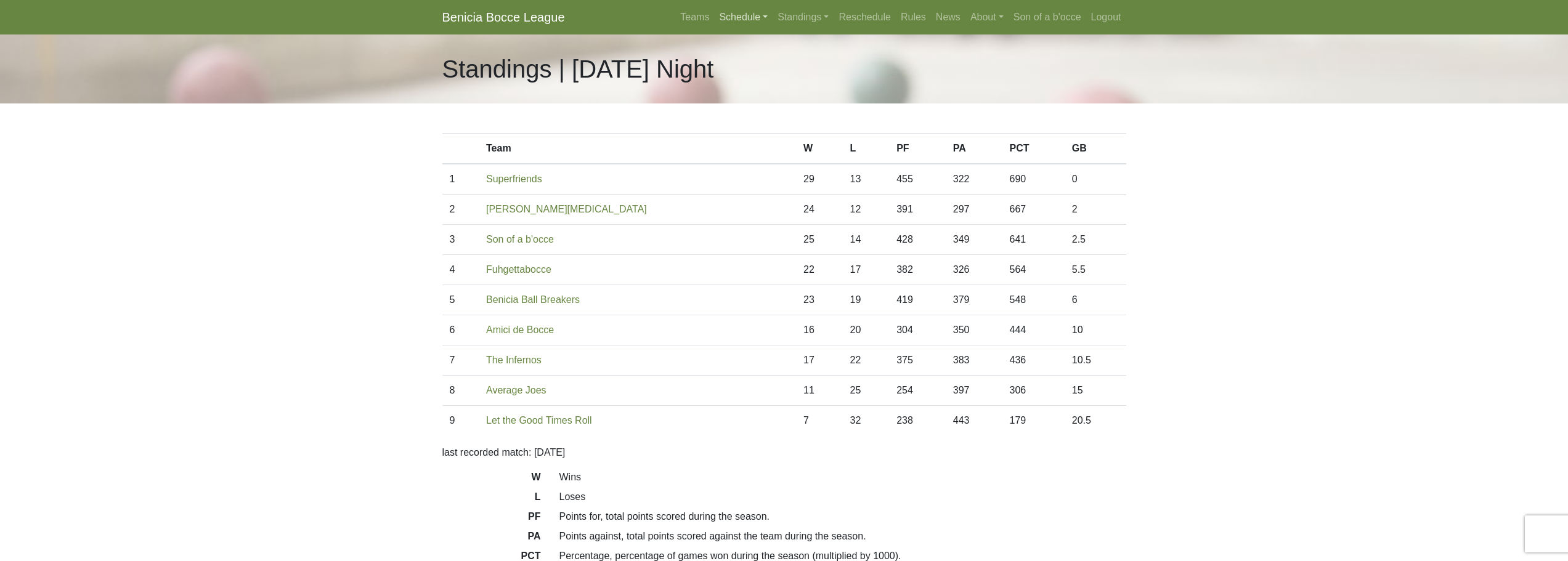
click at [764, 21] on link "Schedule" at bounding box center [743, 17] width 59 height 24
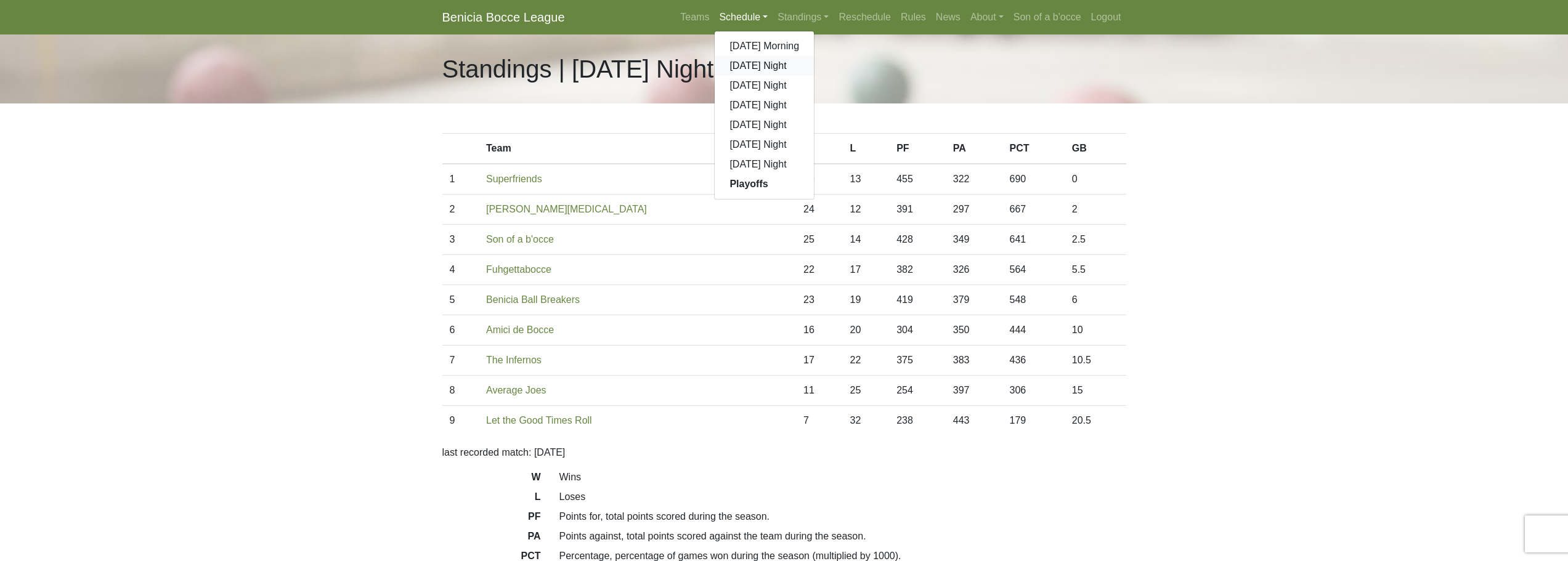
click at [746, 68] on link "[DATE] Night" at bounding box center [764, 66] width 99 height 20
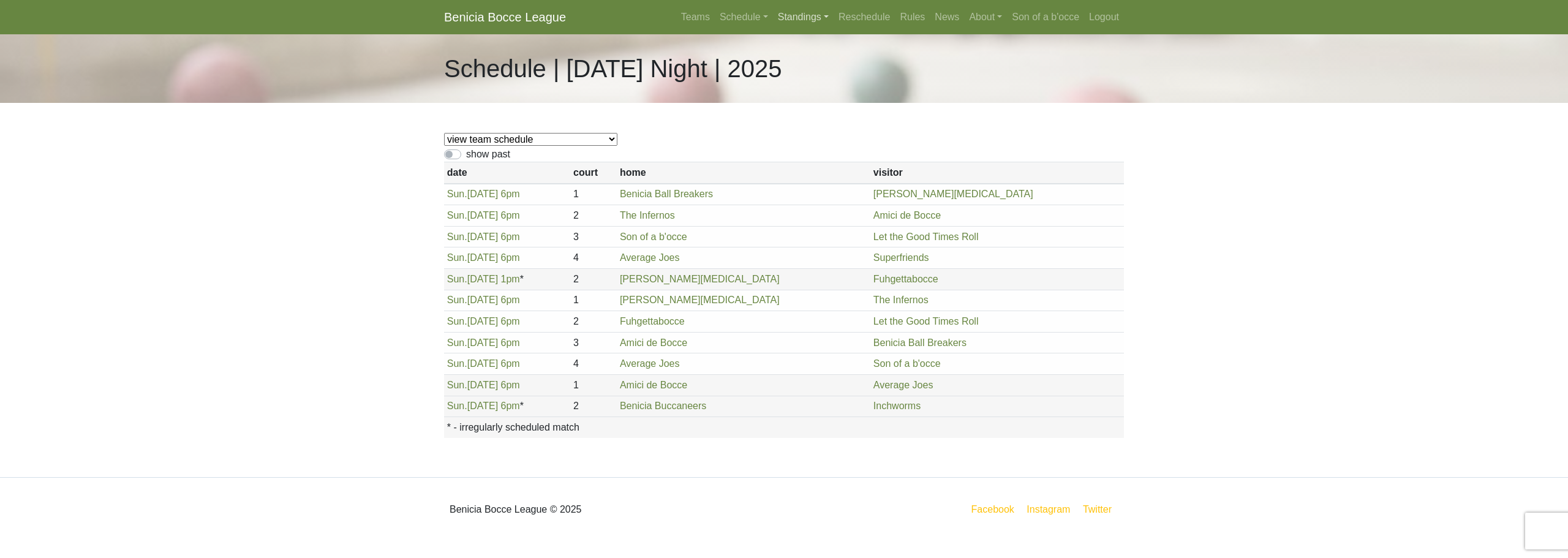
click at [804, 21] on link "Standings" at bounding box center [803, 17] width 61 height 24
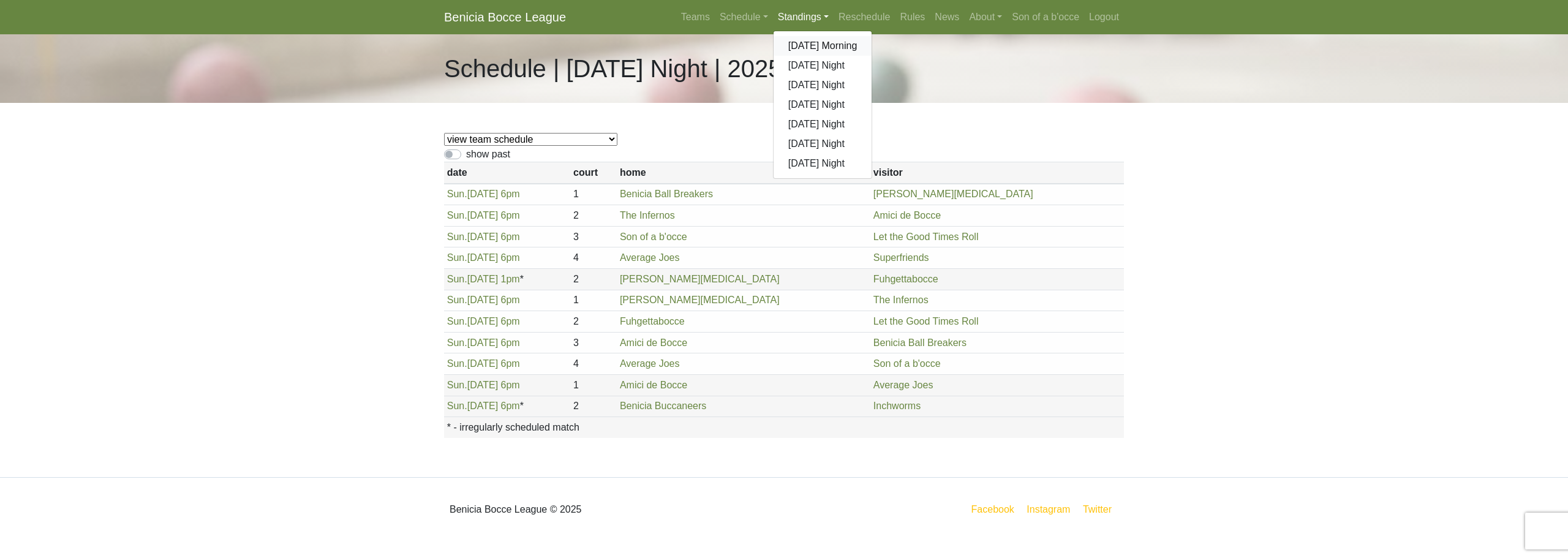
click at [816, 54] on link "[DATE] Morning" at bounding box center [823, 45] width 99 height 20
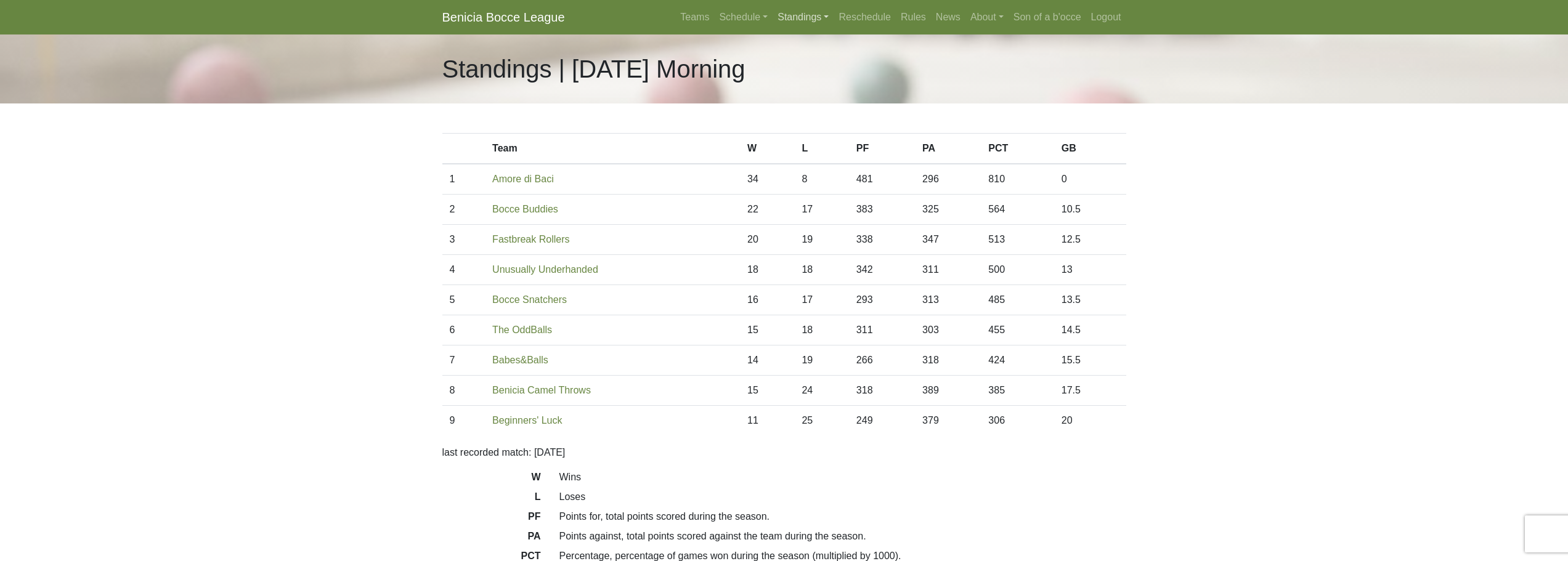
click at [800, 14] on link "Standings" at bounding box center [803, 17] width 61 height 24
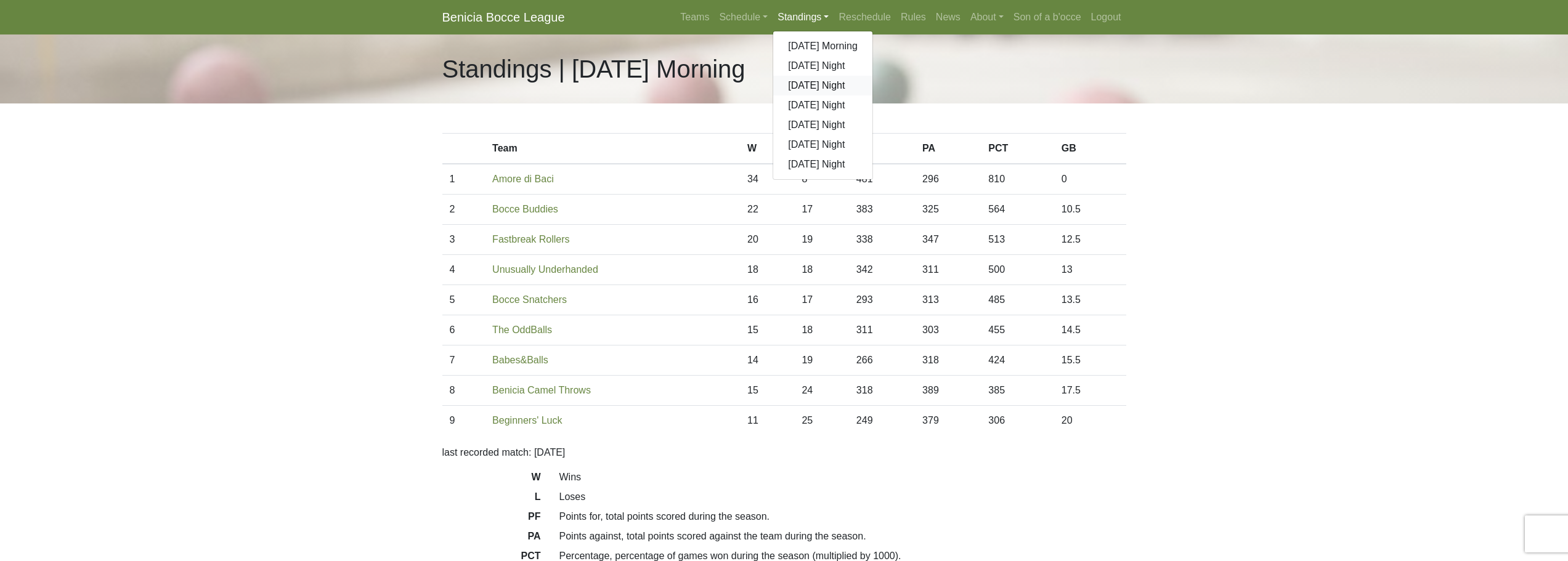
click at [823, 91] on link "[DATE] Night" at bounding box center [823, 86] width 99 height 20
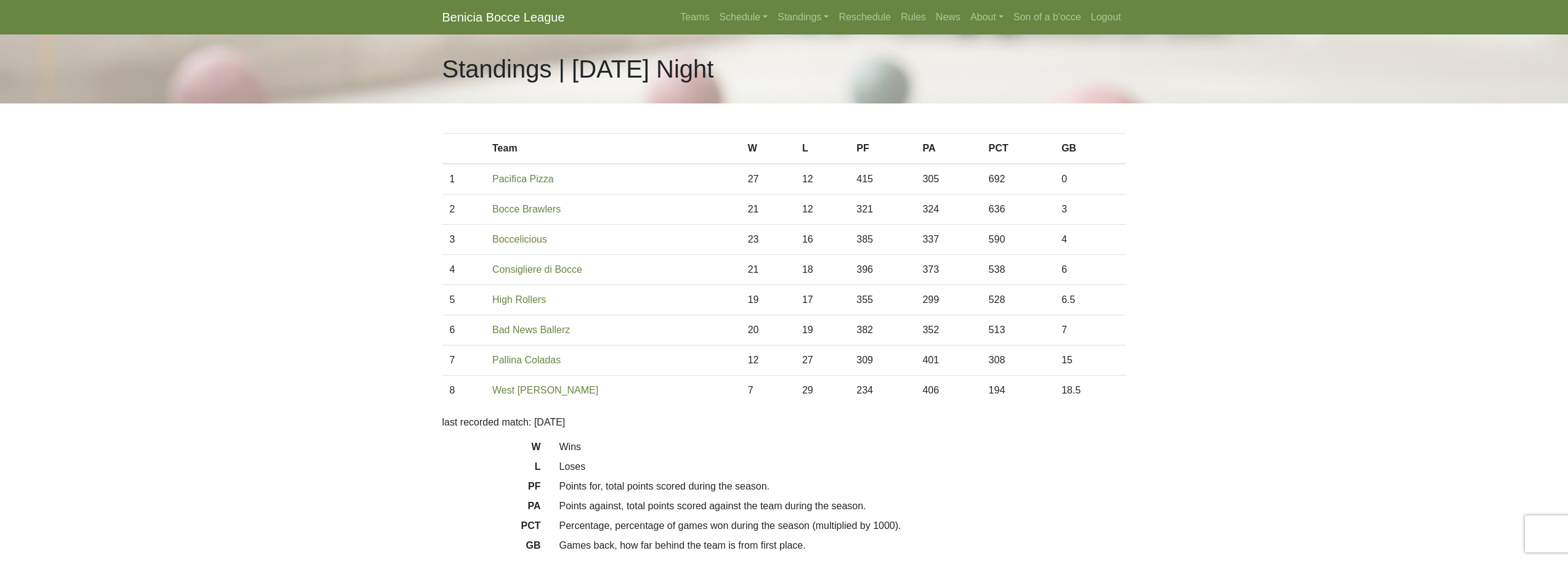
click at [350, 260] on body "Benicia Bocce League Teams Schedule [DATE] Morning [DATE] Night [DATE] Night [D…" at bounding box center [784, 331] width 1568 height 662
click at [398, 272] on body "Benicia Bocce League Teams Schedule [DATE] Morning [DATE] Night [DATE] Night [D…" at bounding box center [784, 331] width 1568 height 662
click at [794, 16] on link "Standings" at bounding box center [803, 17] width 61 height 24
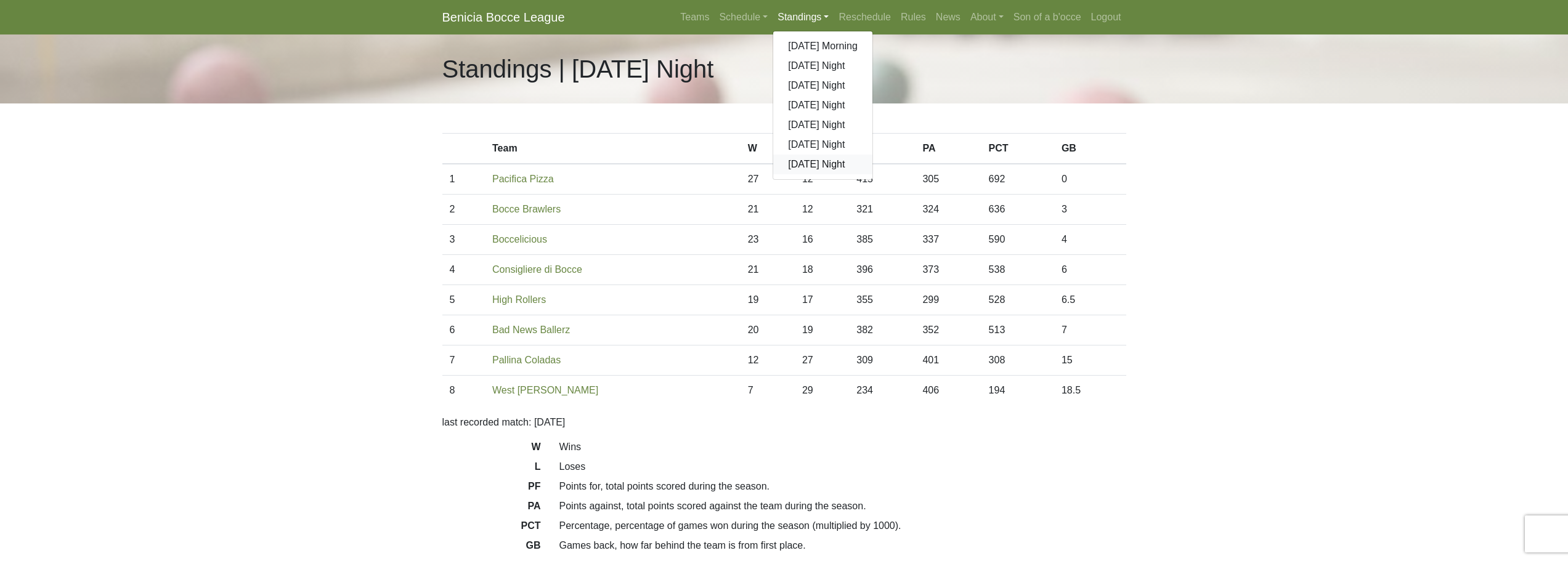
click at [817, 167] on link "[DATE] Night" at bounding box center [823, 164] width 99 height 20
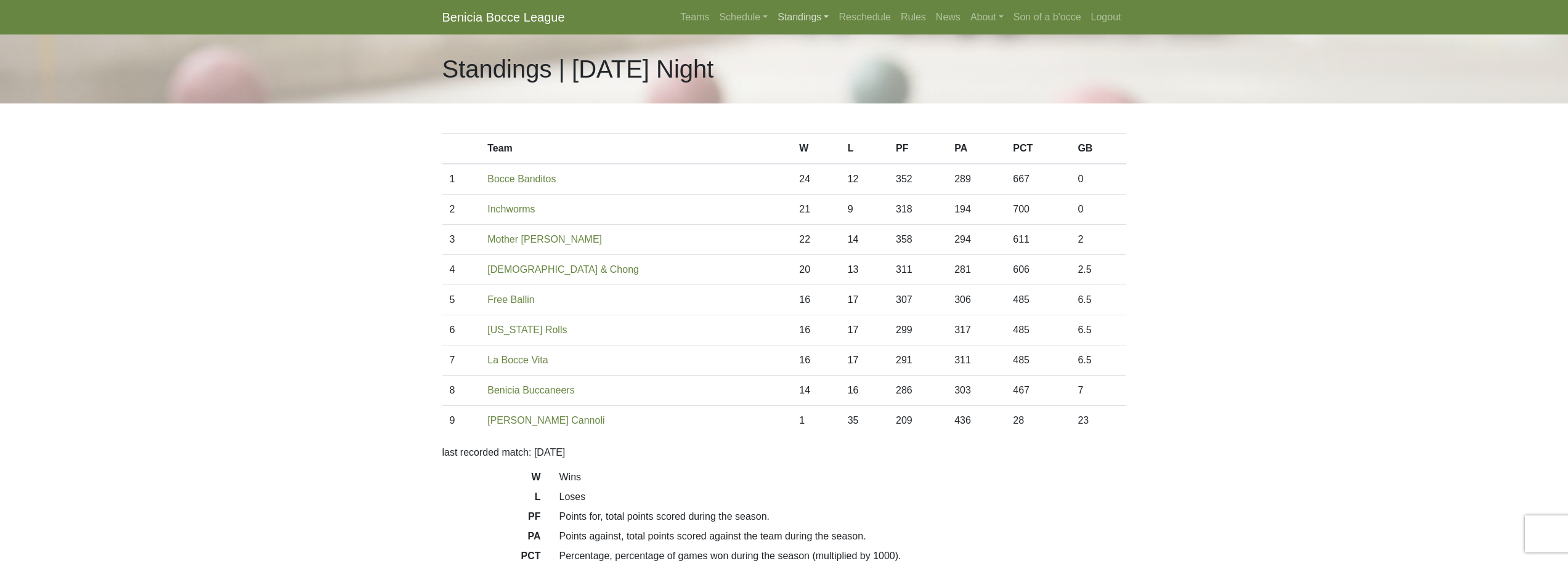
click at [808, 16] on link "Standings" at bounding box center [803, 17] width 61 height 24
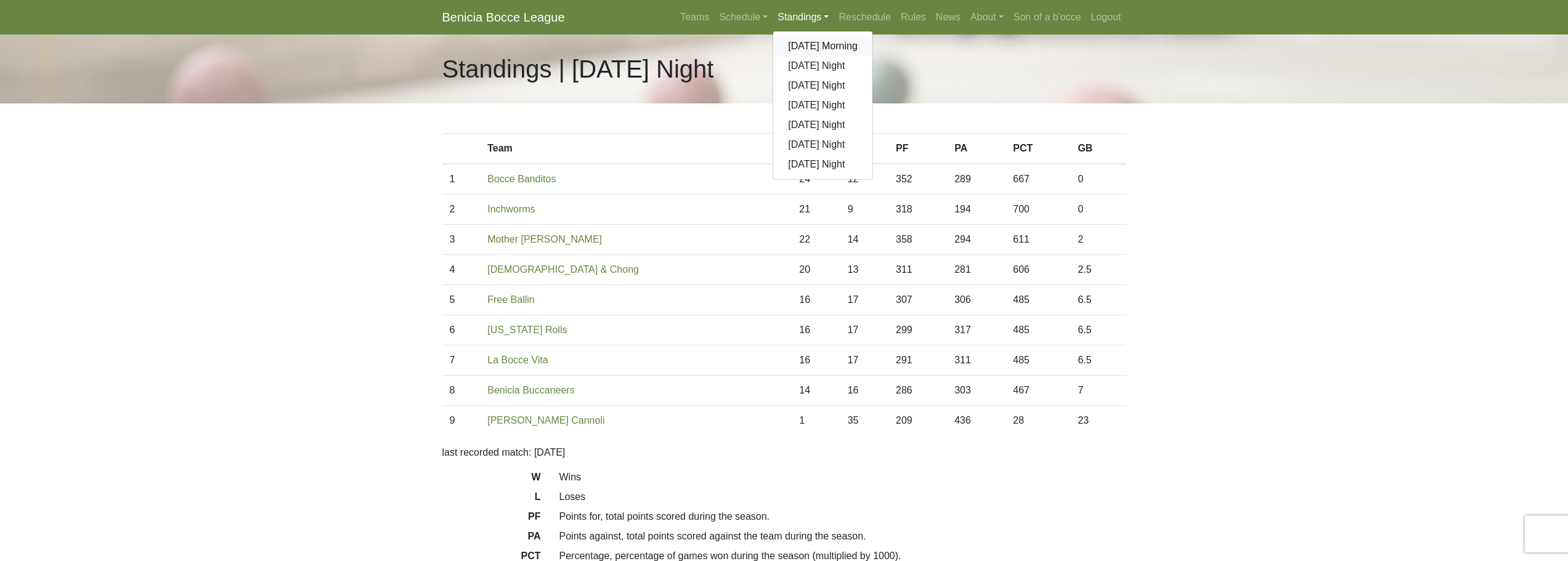
click at [806, 43] on link "[DATE] Morning" at bounding box center [823, 46] width 99 height 20
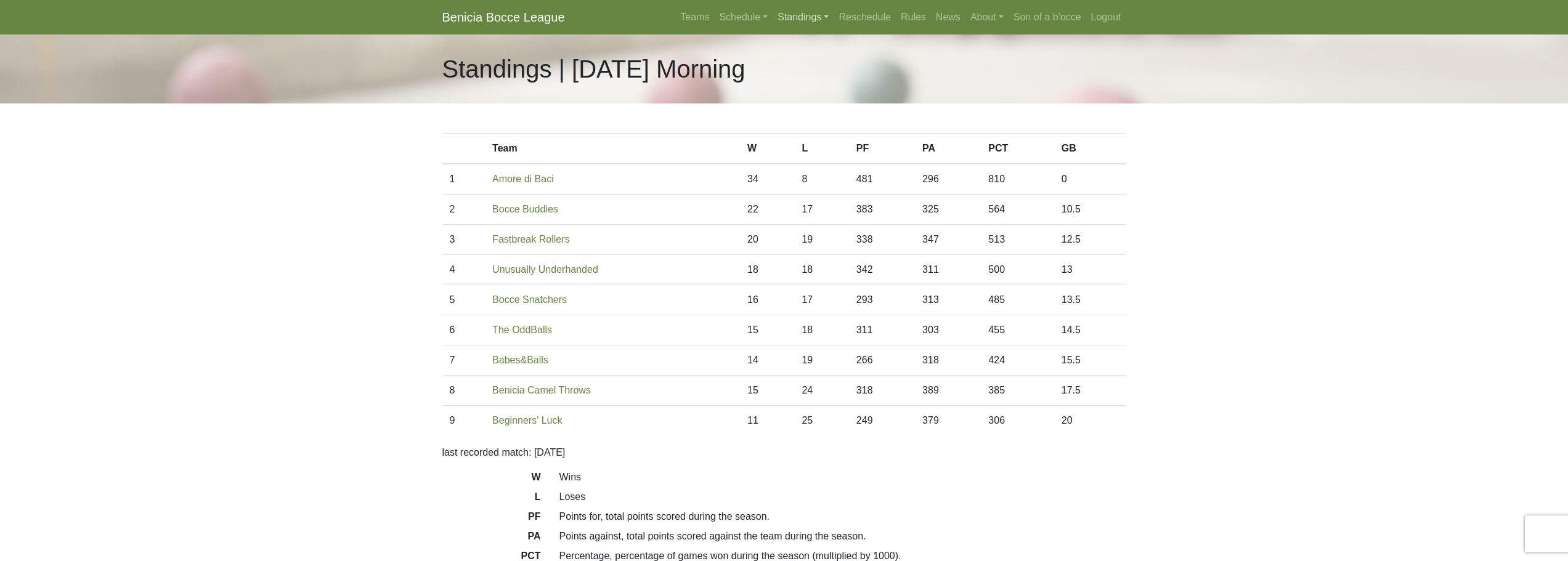
click at [789, 18] on link "Standings" at bounding box center [803, 17] width 61 height 24
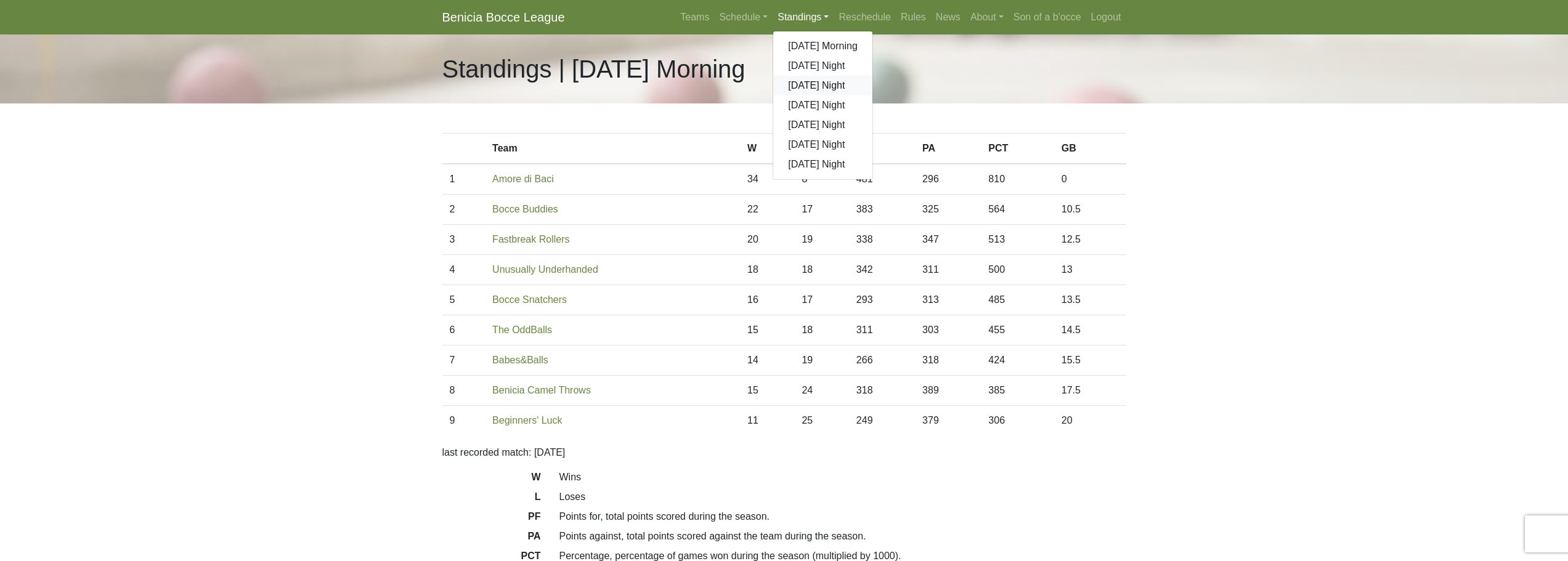
click at [811, 90] on link "[DATE] Night" at bounding box center [823, 86] width 99 height 20
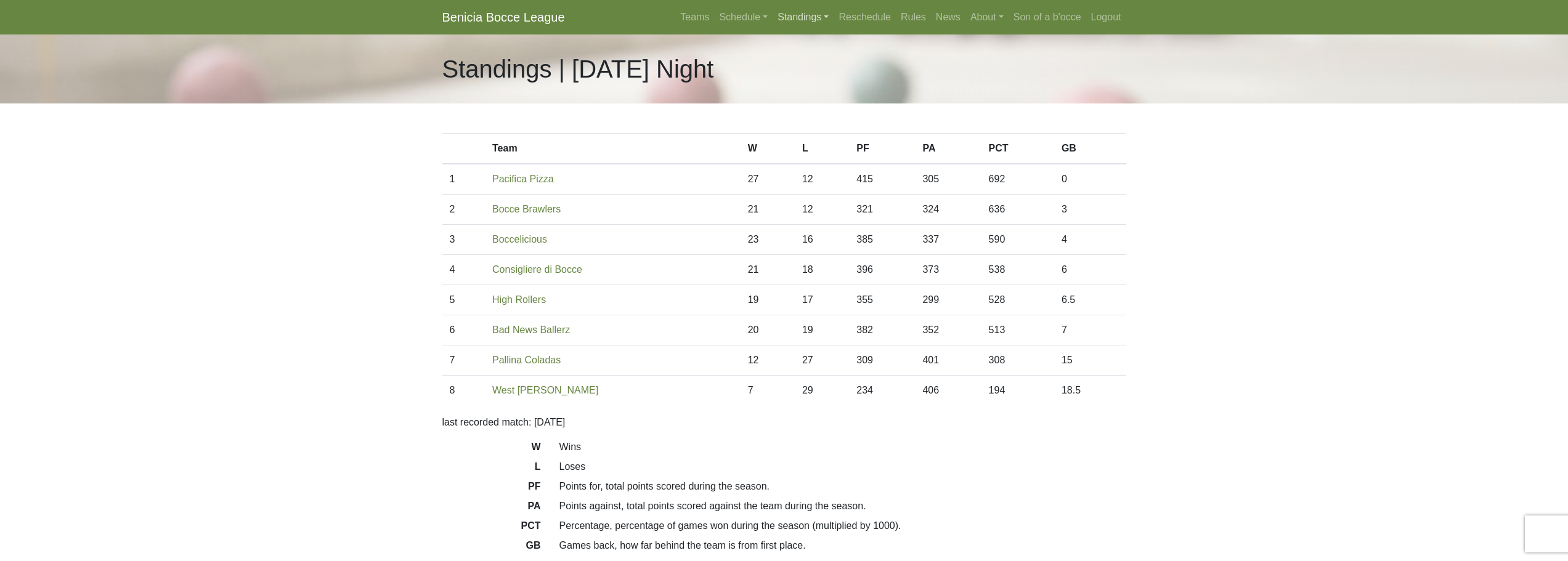
click at [795, 19] on link "Standings" at bounding box center [803, 17] width 61 height 24
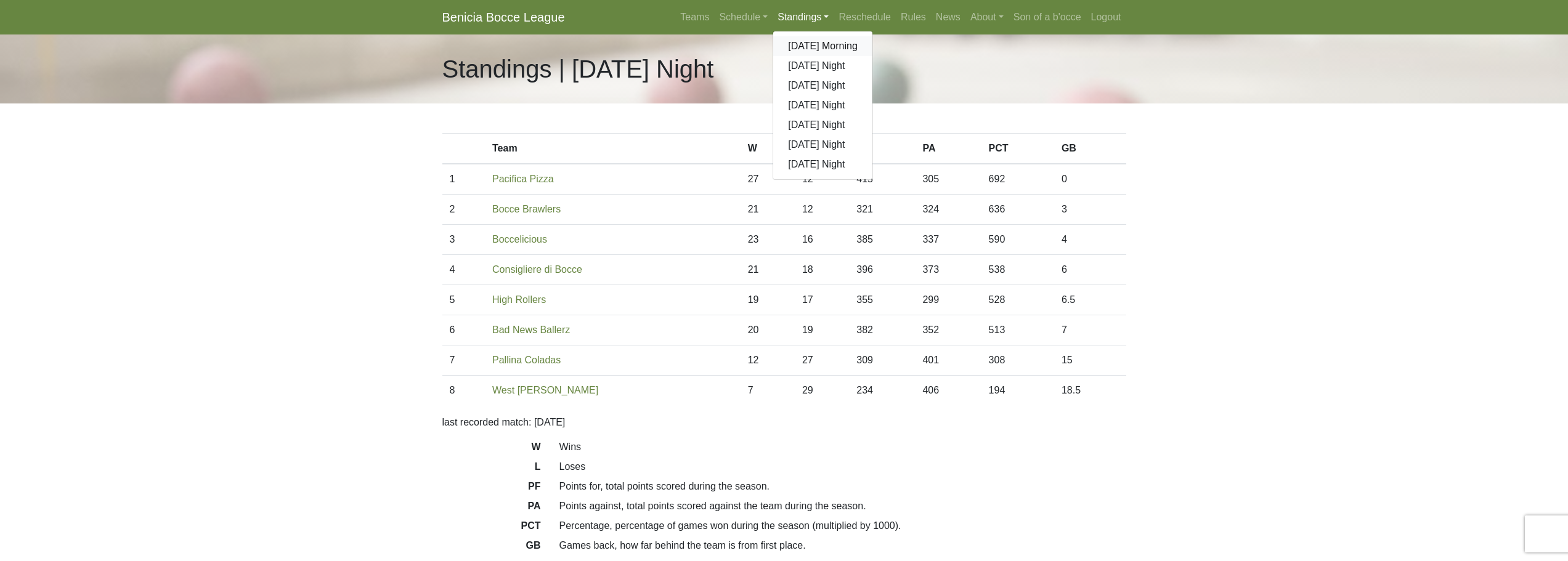
click at [805, 43] on link "[DATE] Morning" at bounding box center [823, 46] width 99 height 20
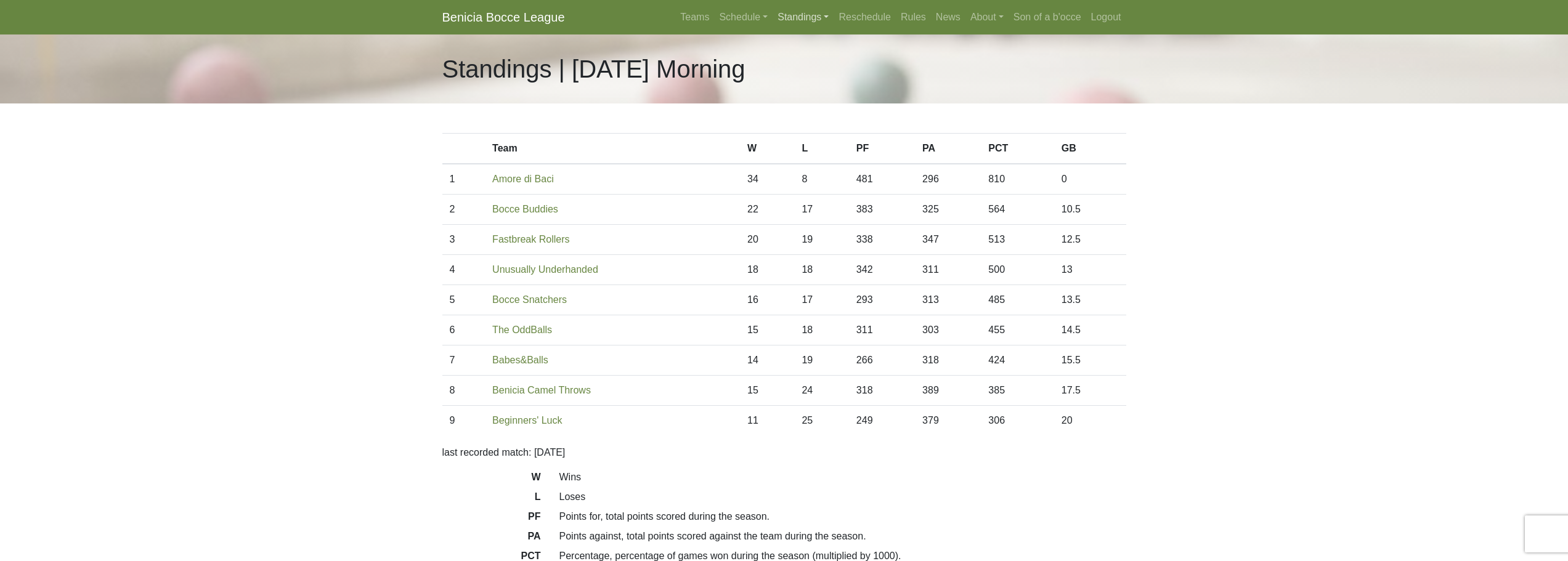
click at [815, 23] on link "Standings" at bounding box center [803, 17] width 61 height 24
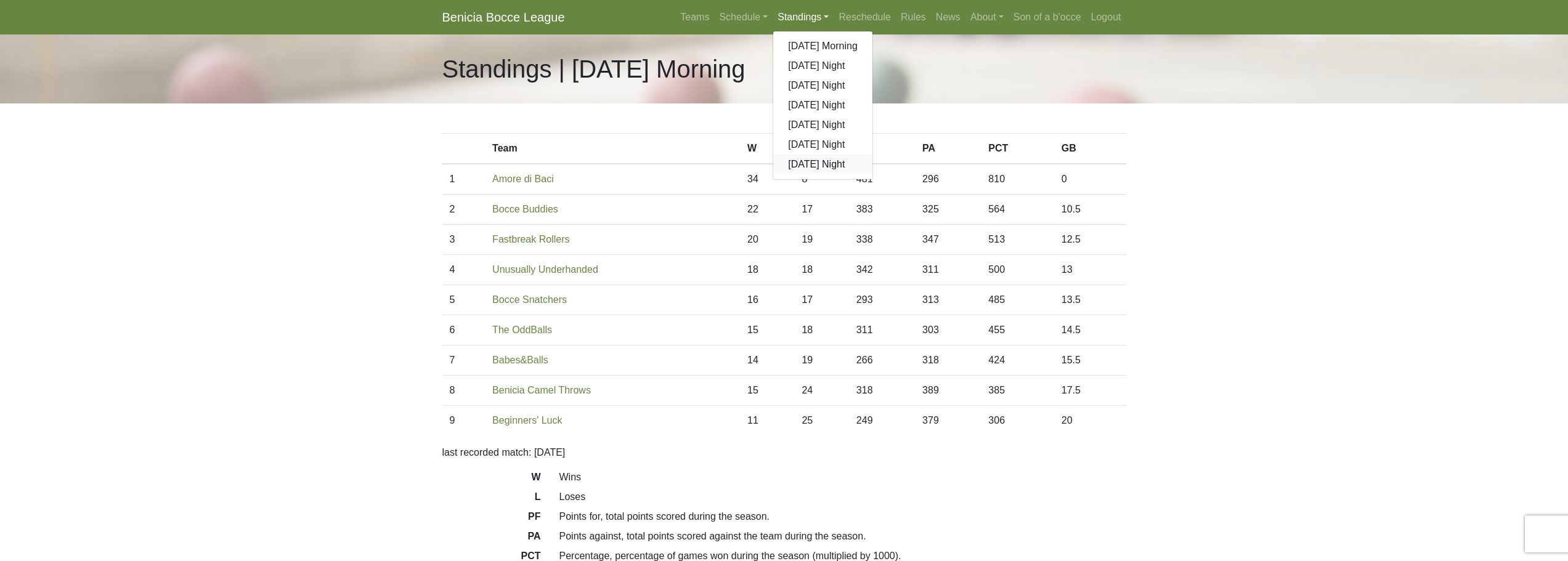
click at [831, 173] on link "[DATE] Night" at bounding box center [823, 164] width 99 height 20
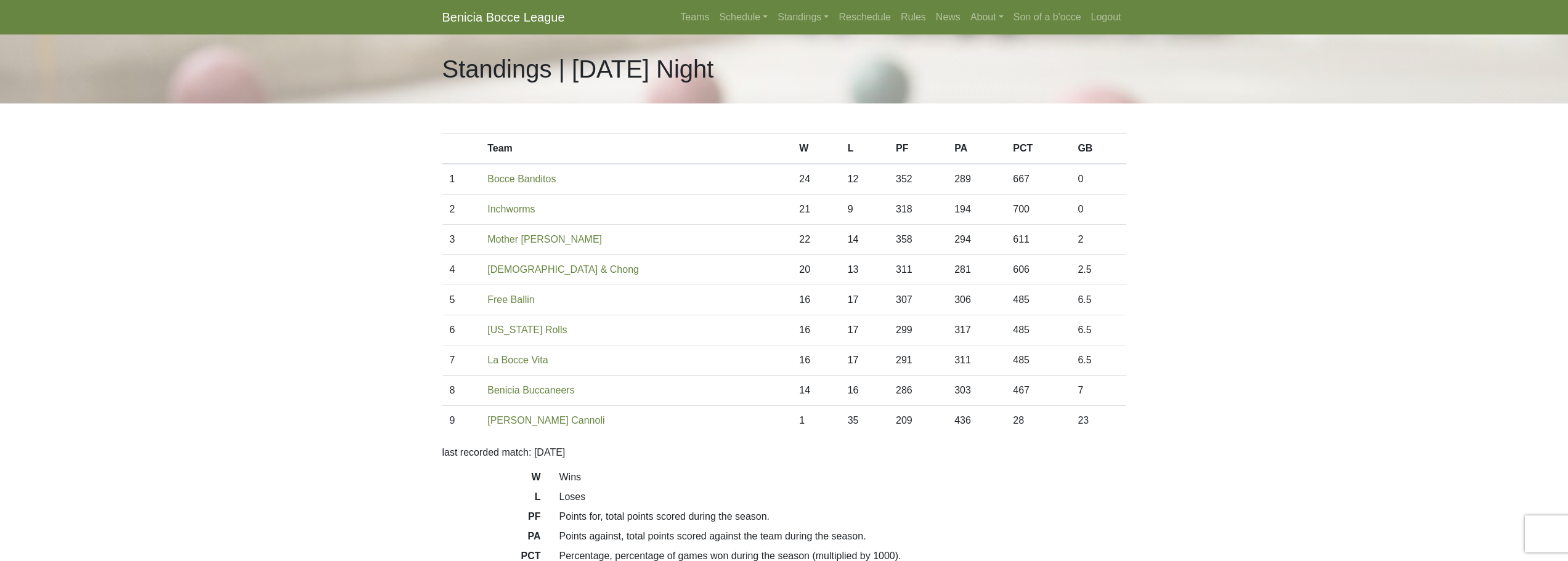
click at [390, 190] on body "Benicia Bocce League Teams Schedule [DATE] Morning [DATE] Night [DATE] Night [D…" at bounding box center [784, 346] width 1568 height 692
click at [381, 234] on body "Benicia Bocce League Teams Schedule [DATE] Morning [DATE] Night [DATE] Night [D…" at bounding box center [784, 346] width 1568 height 692
click at [287, 323] on body "Benicia Bocce League Teams Schedule [DATE] Morning [DATE] Night [DATE] Night [D…" at bounding box center [784, 346] width 1568 height 692
